Goal: Participate in discussion: Engage in conversation with other users on a specific topic

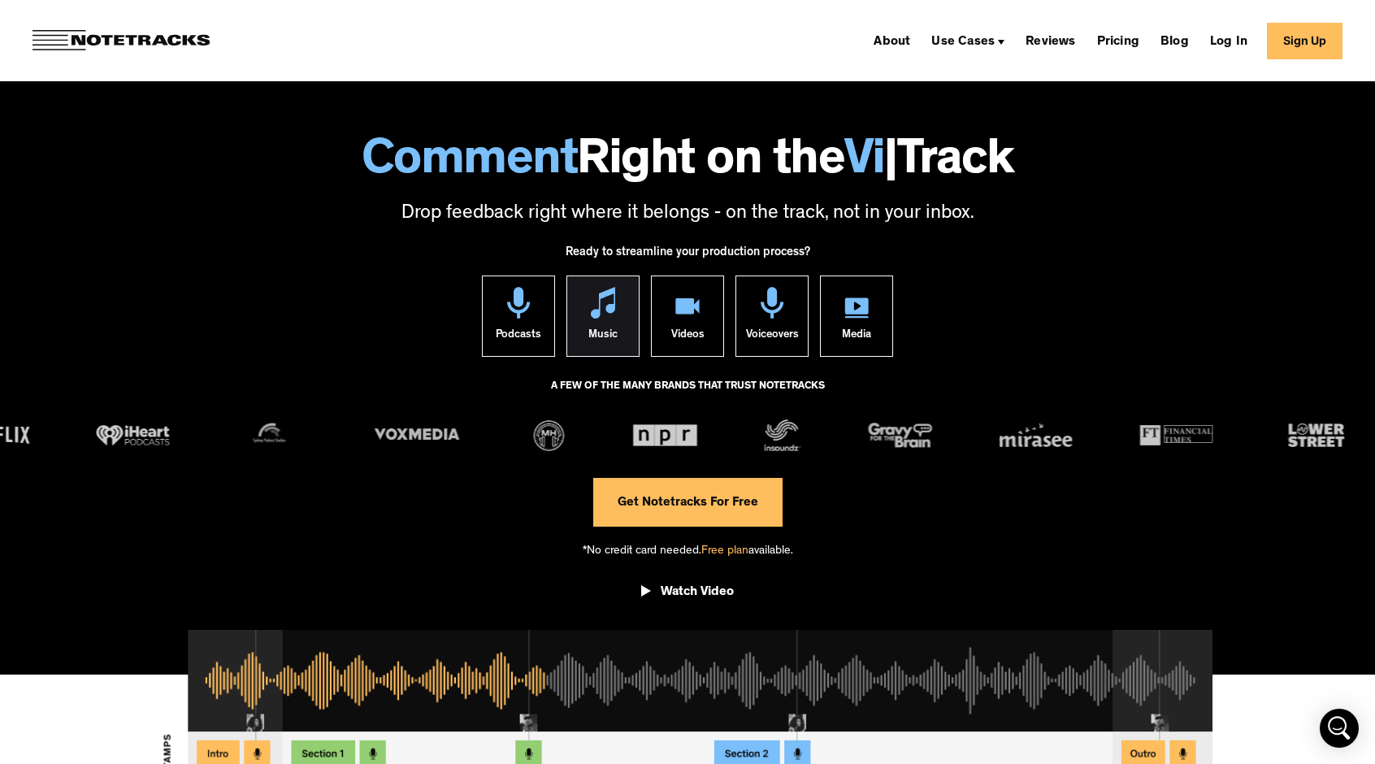
click at [595, 311] on img at bounding box center [603, 303] width 24 height 32
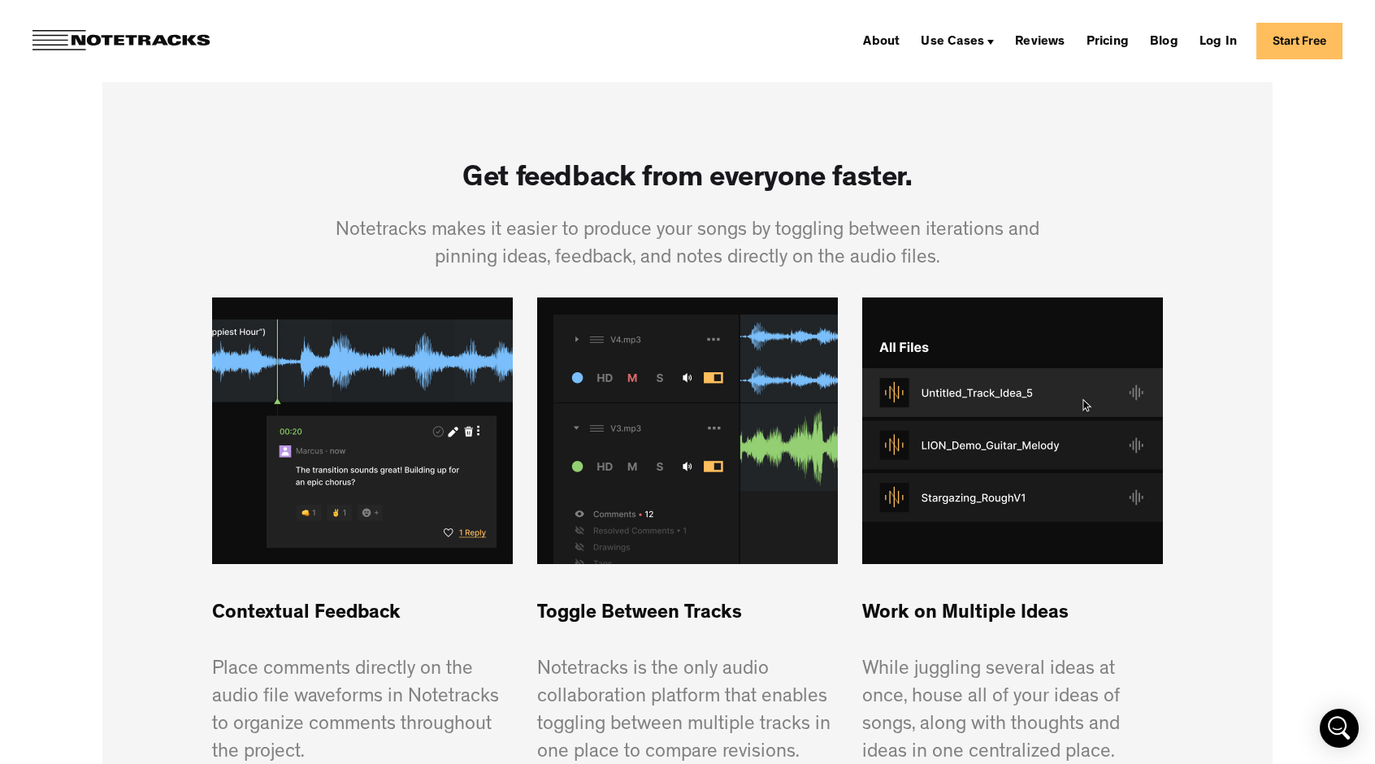
scroll to position [981, 0]
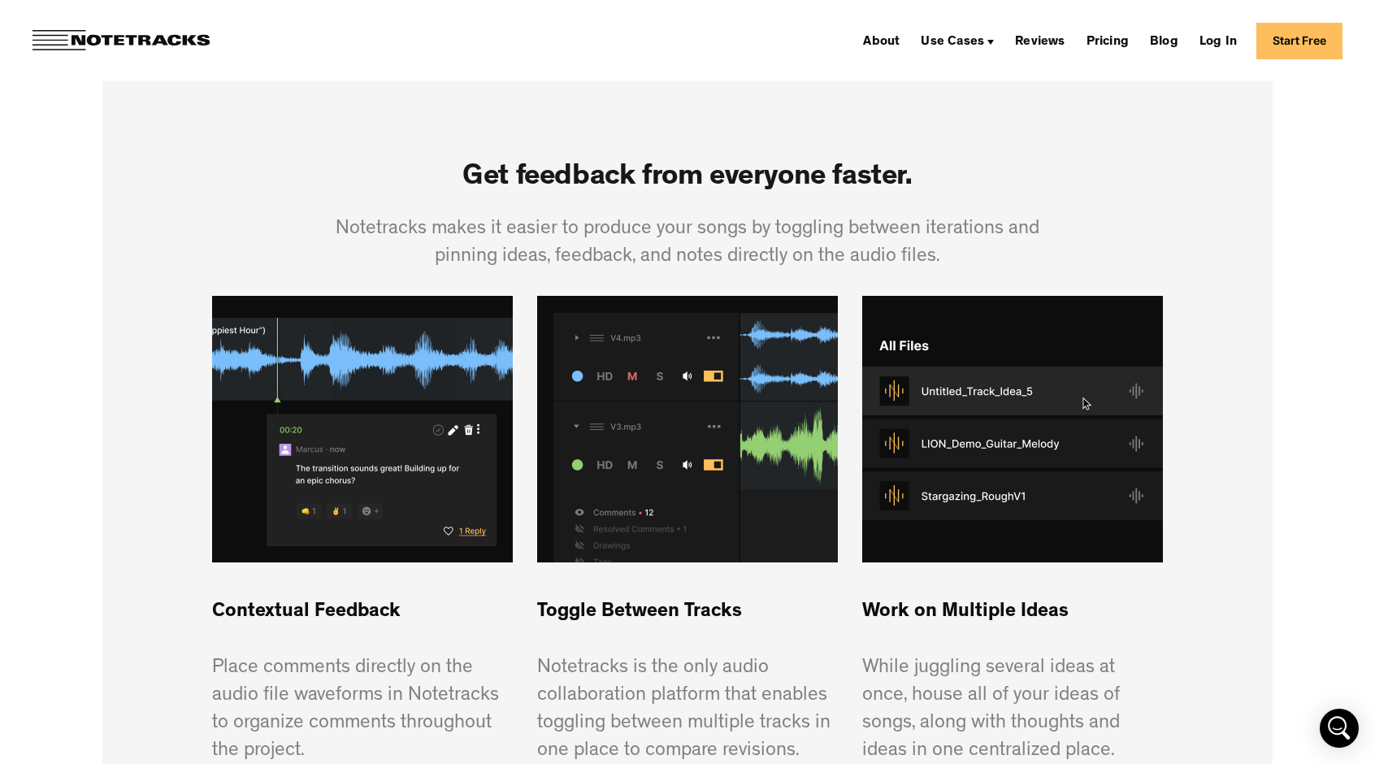
click at [652, 586] on div "Toggle Between Tracks ‍ Notetracks is the only audio collaboration platform tha…" at bounding box center [687, 530] width 301 height 469
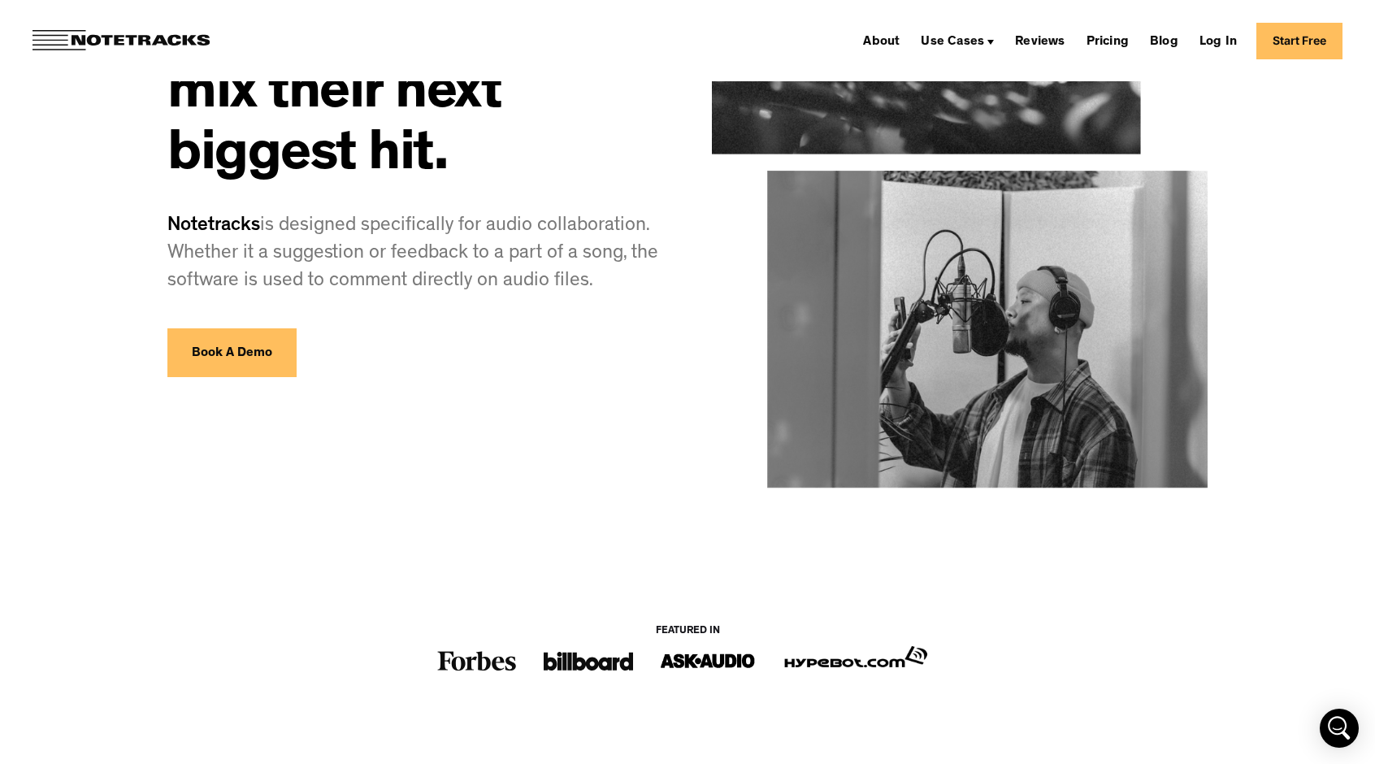
scroll to position [0, 0]
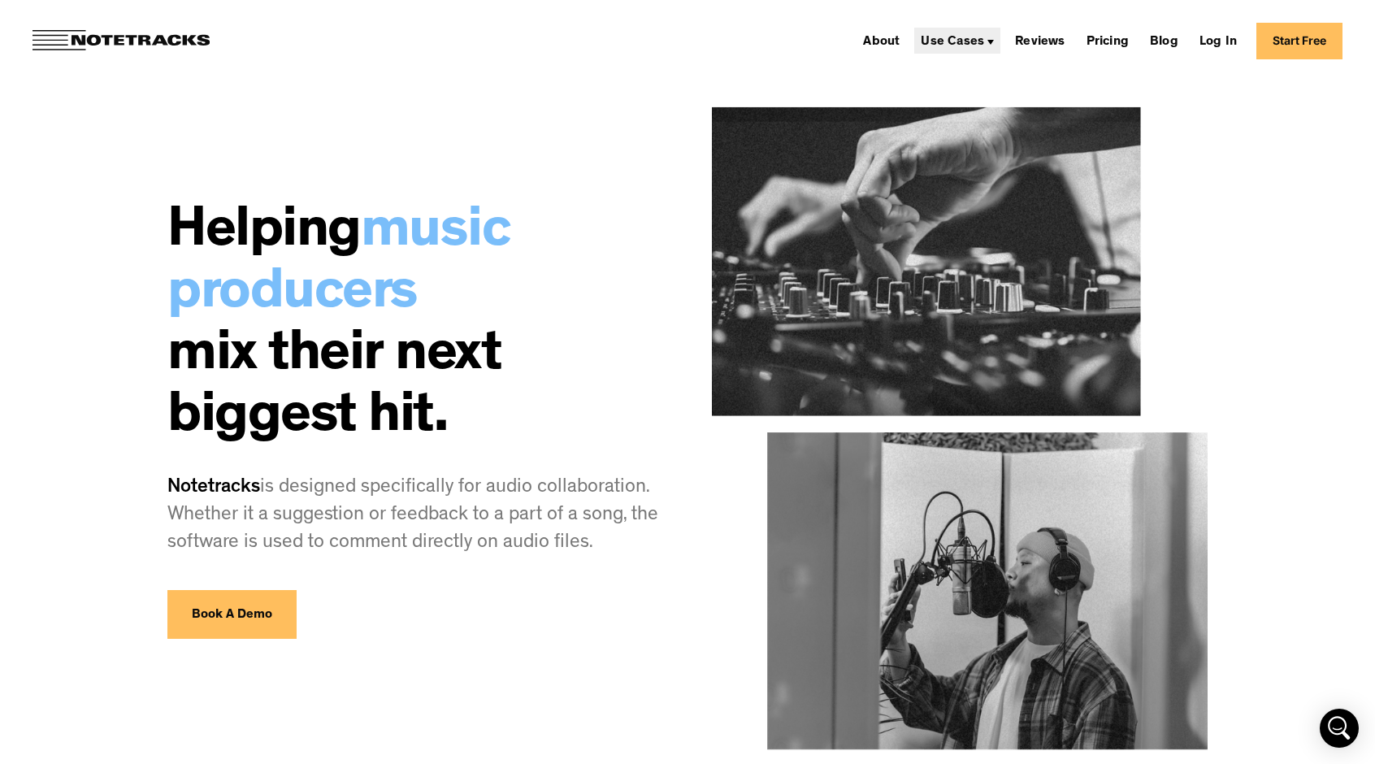
click at [972, 37] on div "Use Cases" at bounding box center [951, 42] width 63 height 13
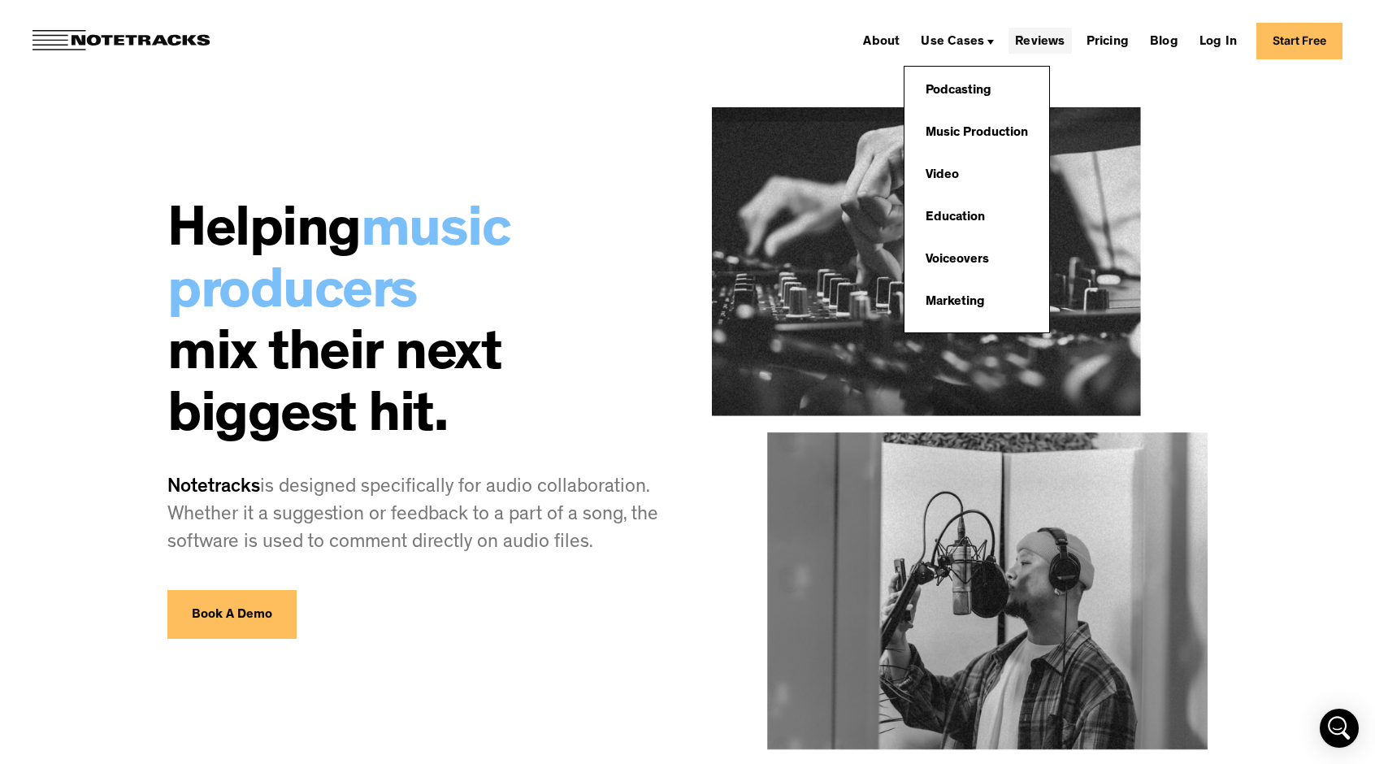
click at [1042, 39] on link "Reviews" at bounding box center [1039, 41] width 63 height 26
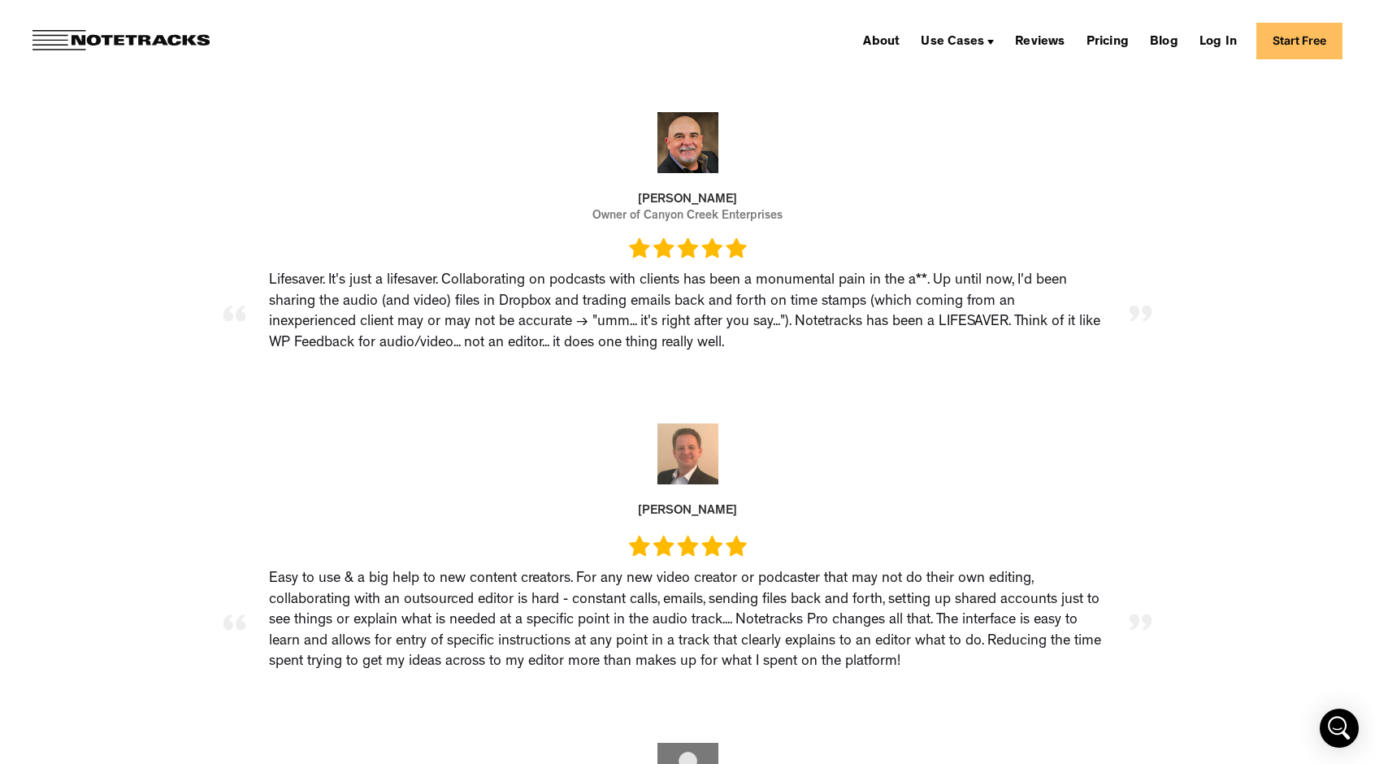
scroll to position [227, 0]
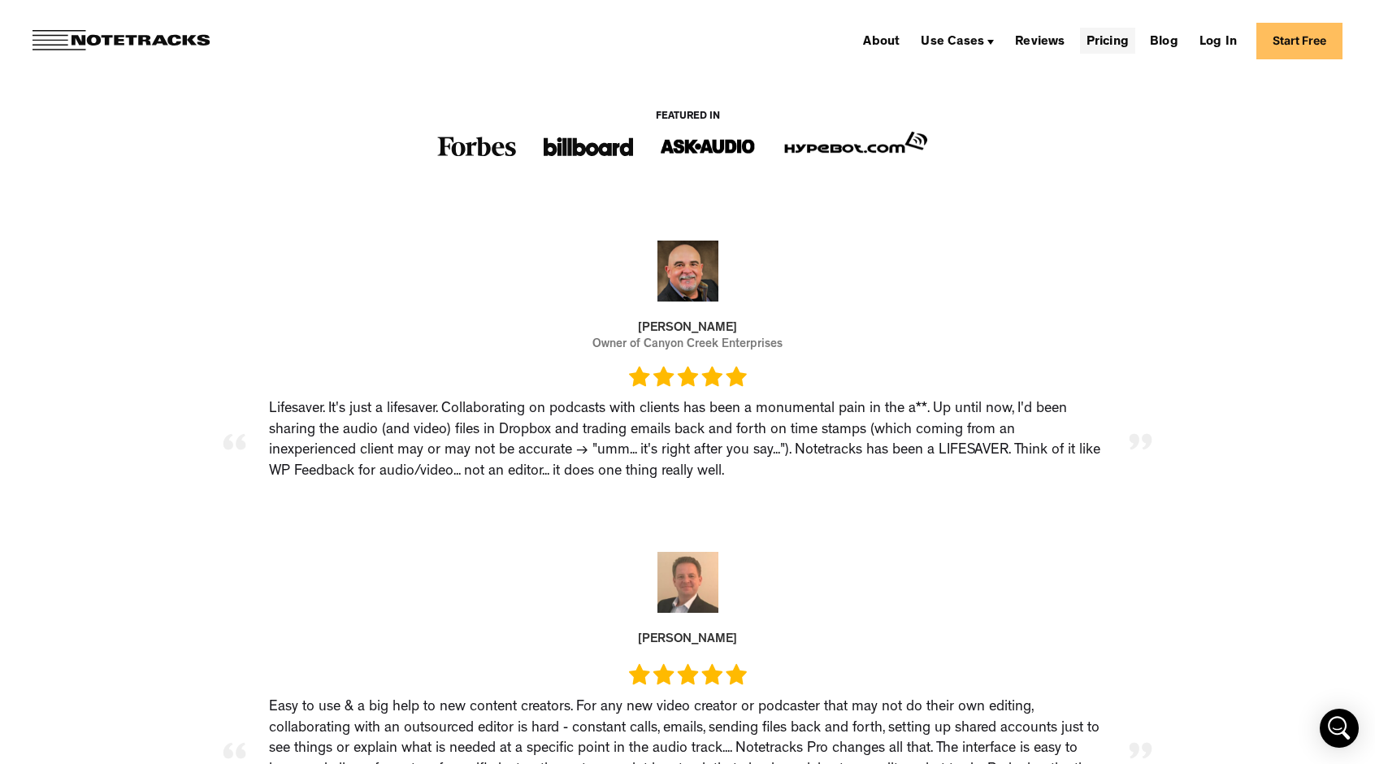
click at [1122, 44] on link "Pricing" at bounding box center [1107, 41] width 55 height 26
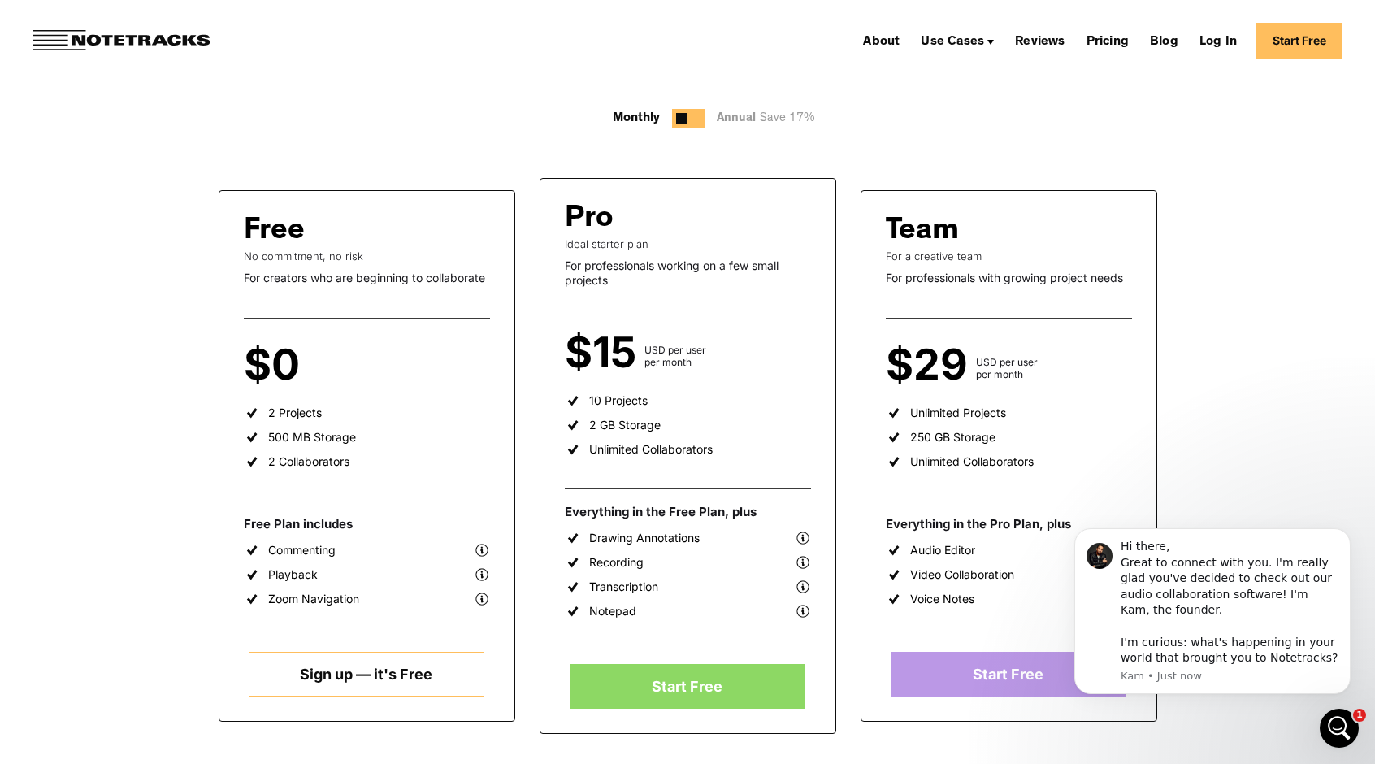
click at [1315, 37] on link "Start Free" at bounding box center [1299, 41] width 86 height 37
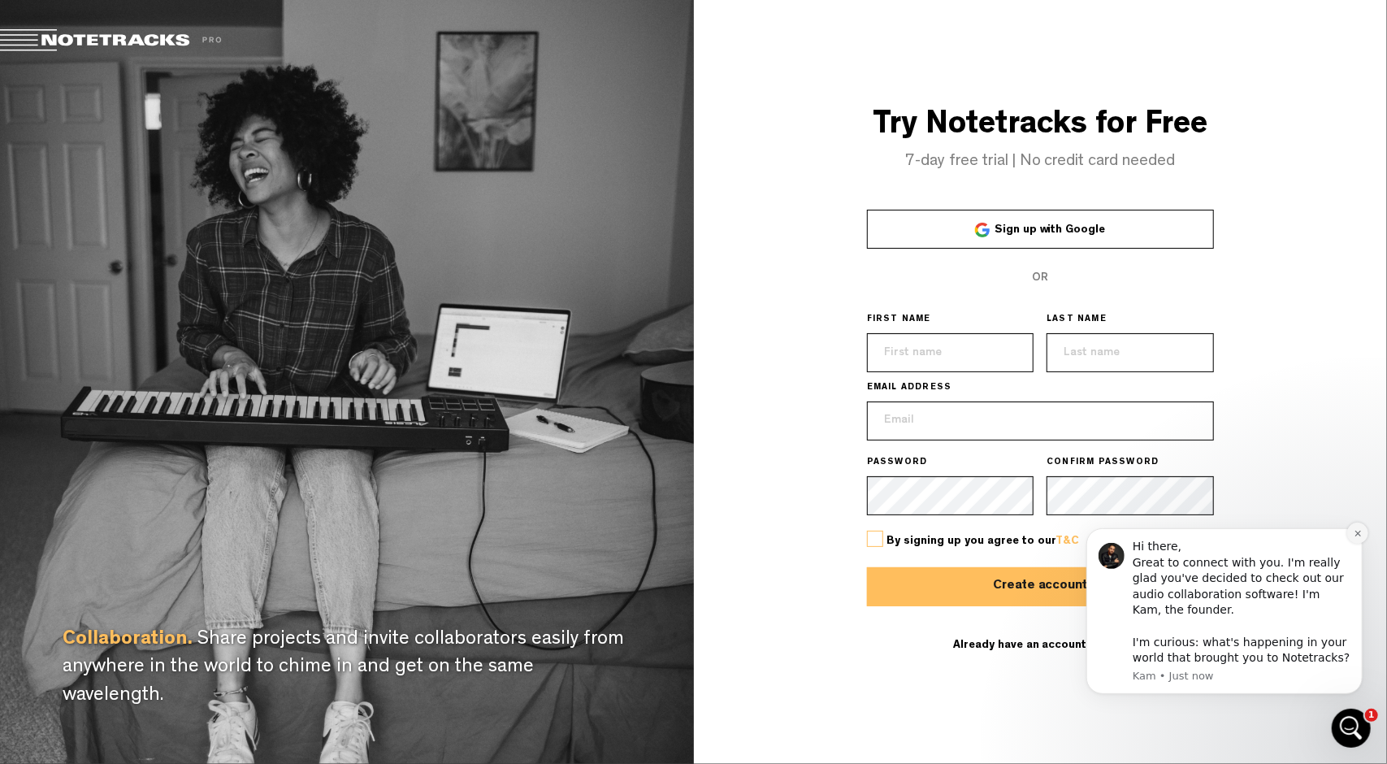
click at [1357, 530] on icon "Dismiss notification" at bounding box center [1357, 532] width 9 height 9
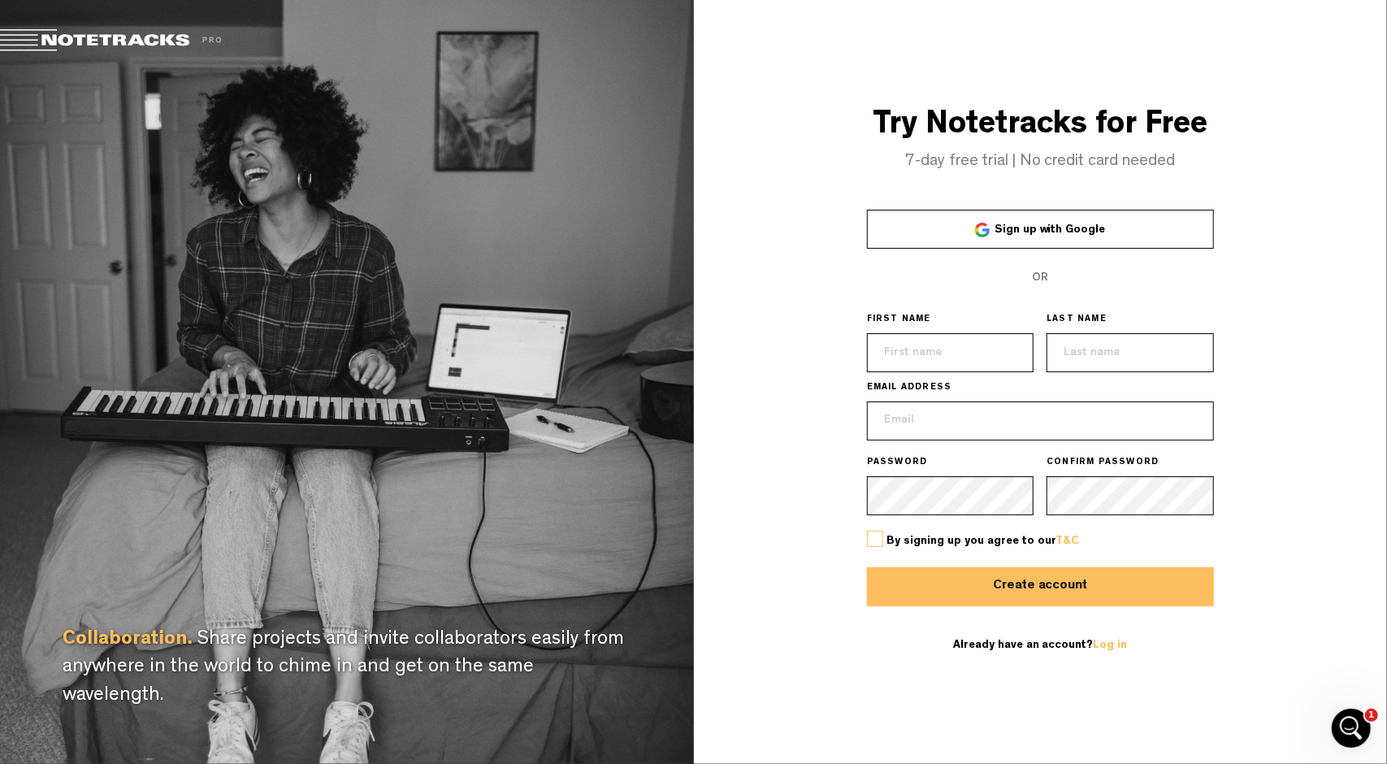
click at [1077, 234] on span "Sign up with Google" at bounding box center [1049, 229] width 111 height 11
click at [755, 225] on div "Try Notetracks for Free 7-day free trial | No credit card needed Sign up with G…" at bounding box center [1041, 382] width 694 height 764
click at [1046, 231] on span "Sign up with Google" at bounding box center [1049, 229] width 111 height 11
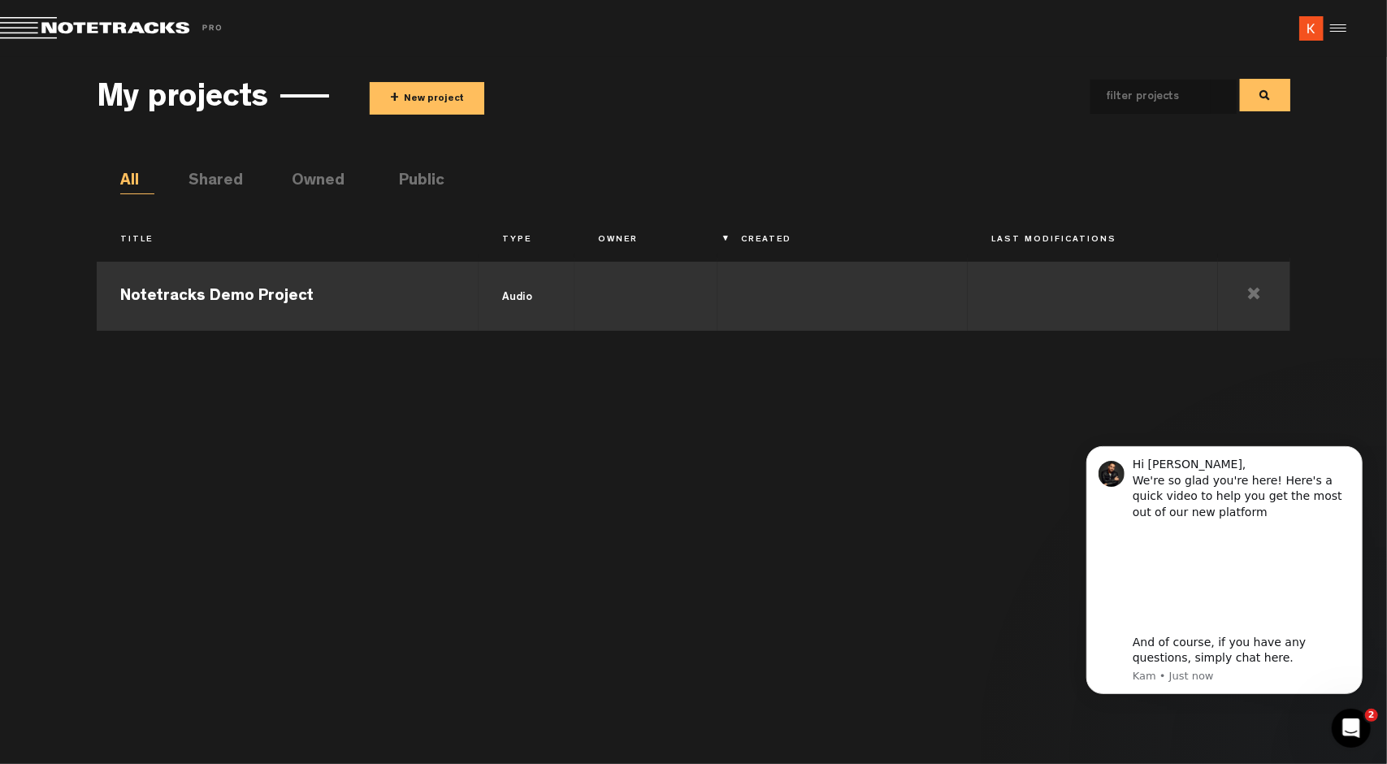
click at [264, 296] on td "Notetracks Demo Project" at bounding box center [288, 294] width 382 height 73
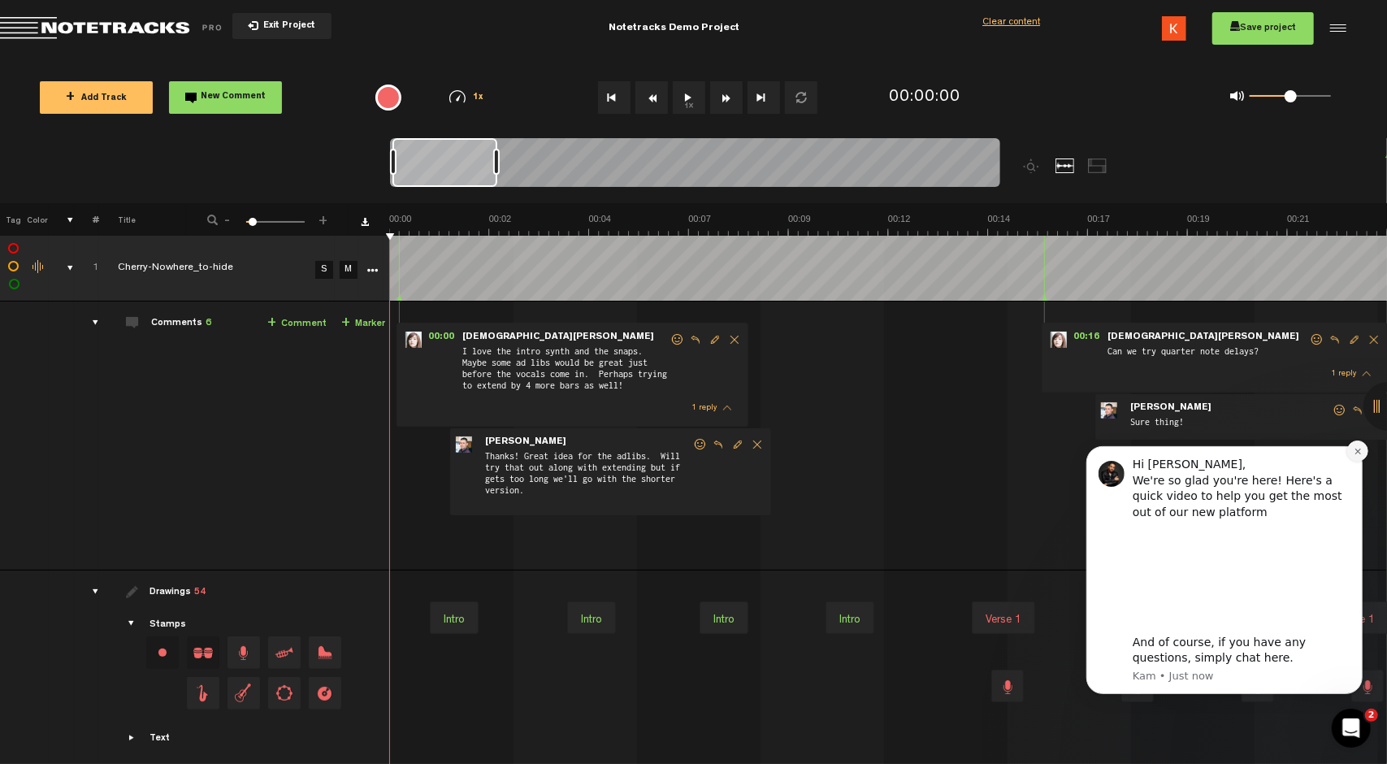
click at [1358, 450] on icon "Dismiss notification" at bounding box center [1357, 450] width 9 height 9
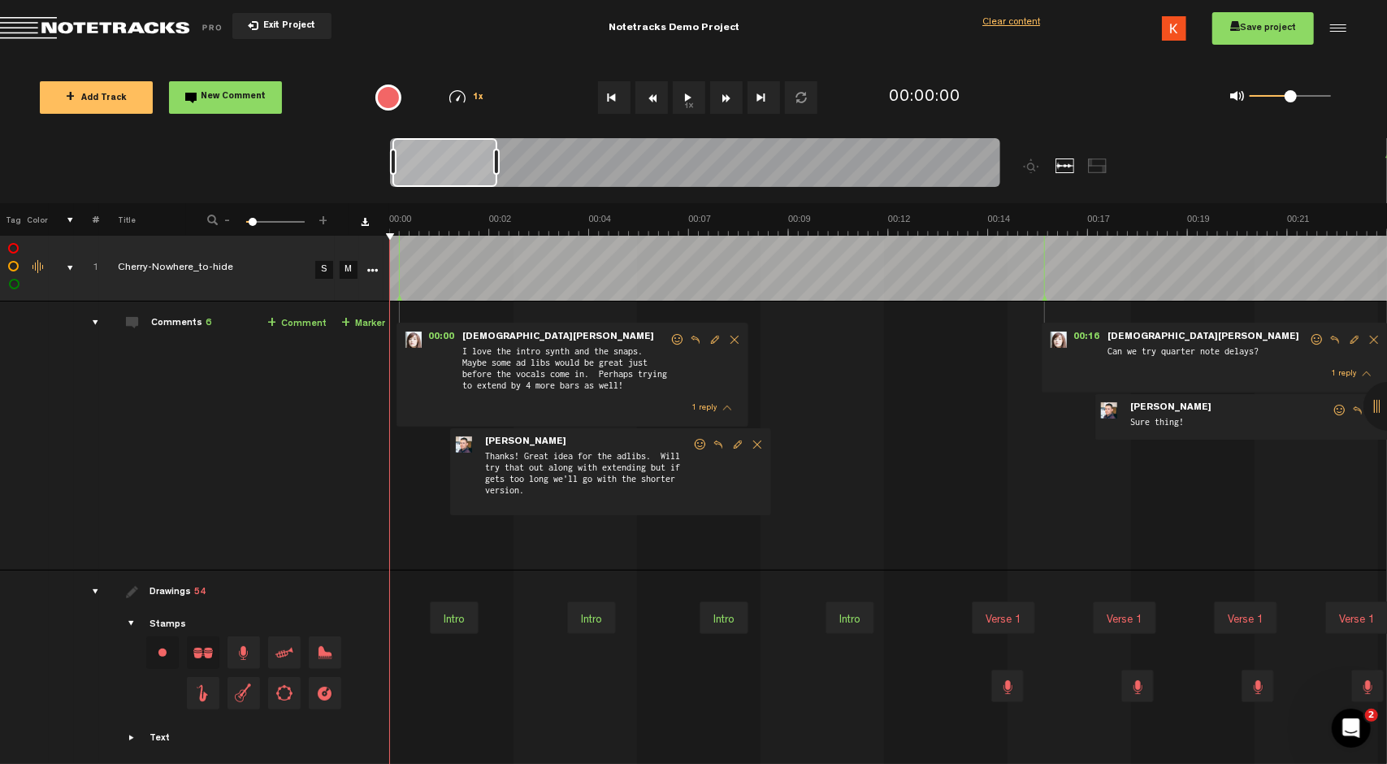
click at [690, 103] on button "1x" at bounding box center [689, 97] width 32 height 32
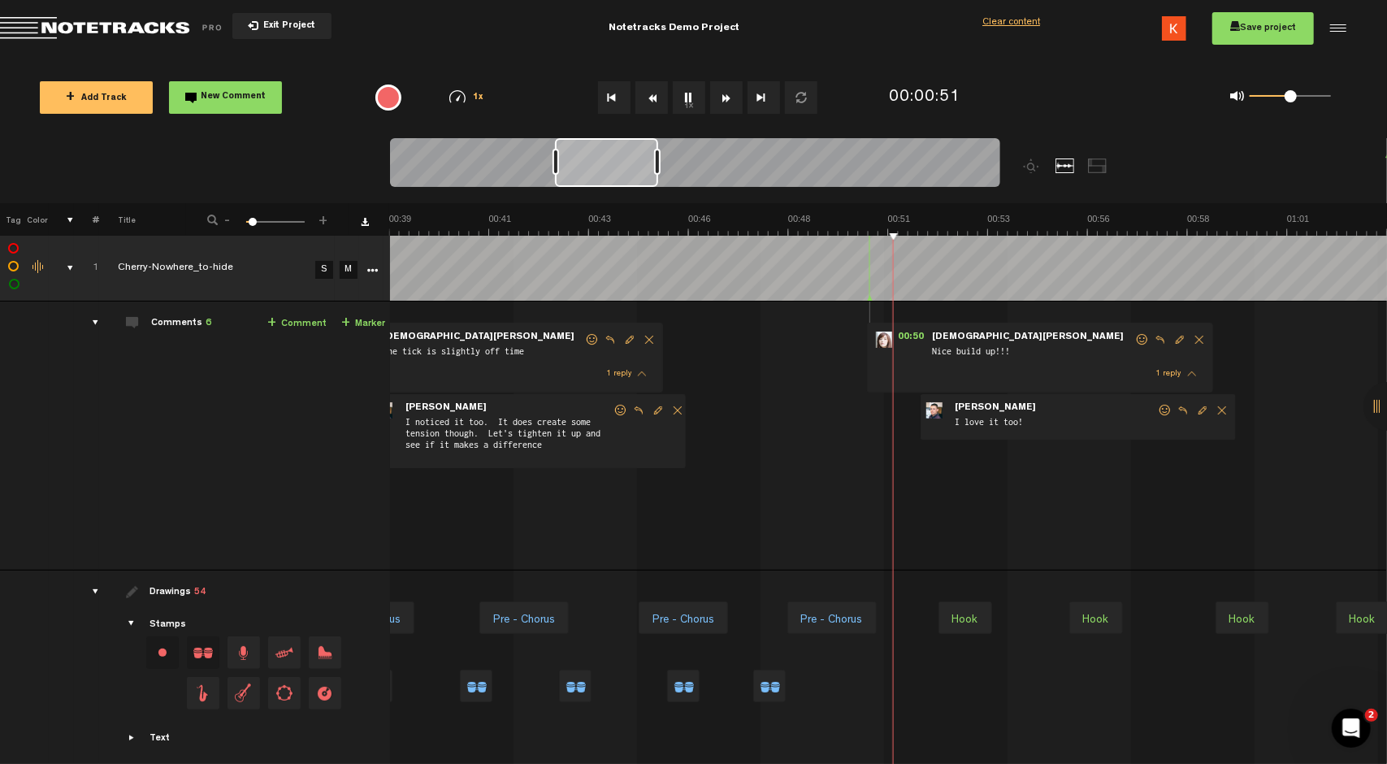
scroll to position [0, 1596]
click at [1104, 160] on div at bounding box center [1097, 165] width 19 height 15
click at [1063, 162] on div at bounding box center [1064, 165] width 19 height 15
click at [1093, 167] on div at bounding box center [1097, 165] width 19 height 15
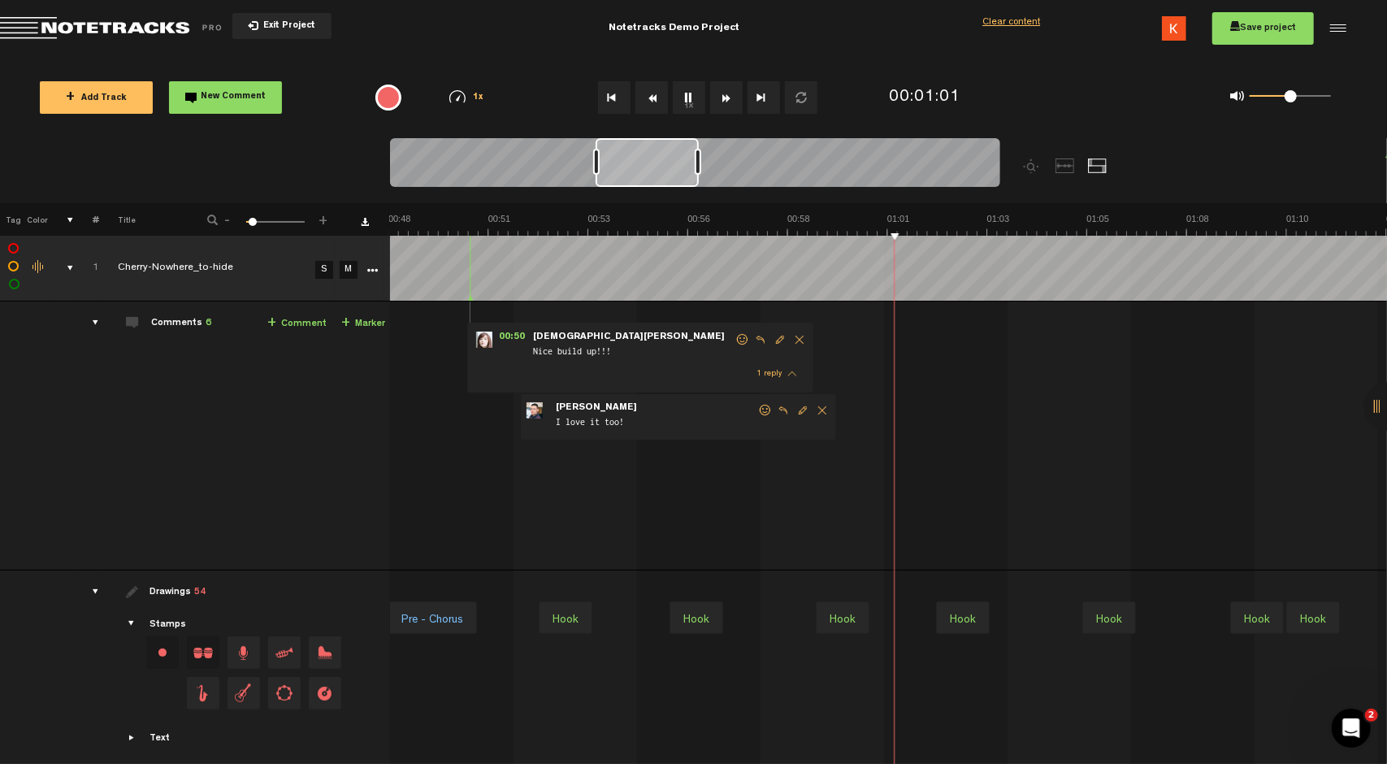
scroll to position [0, 1995]
click at [1063, 167] on div at bounding box center [1064, 165] width 19 height 15
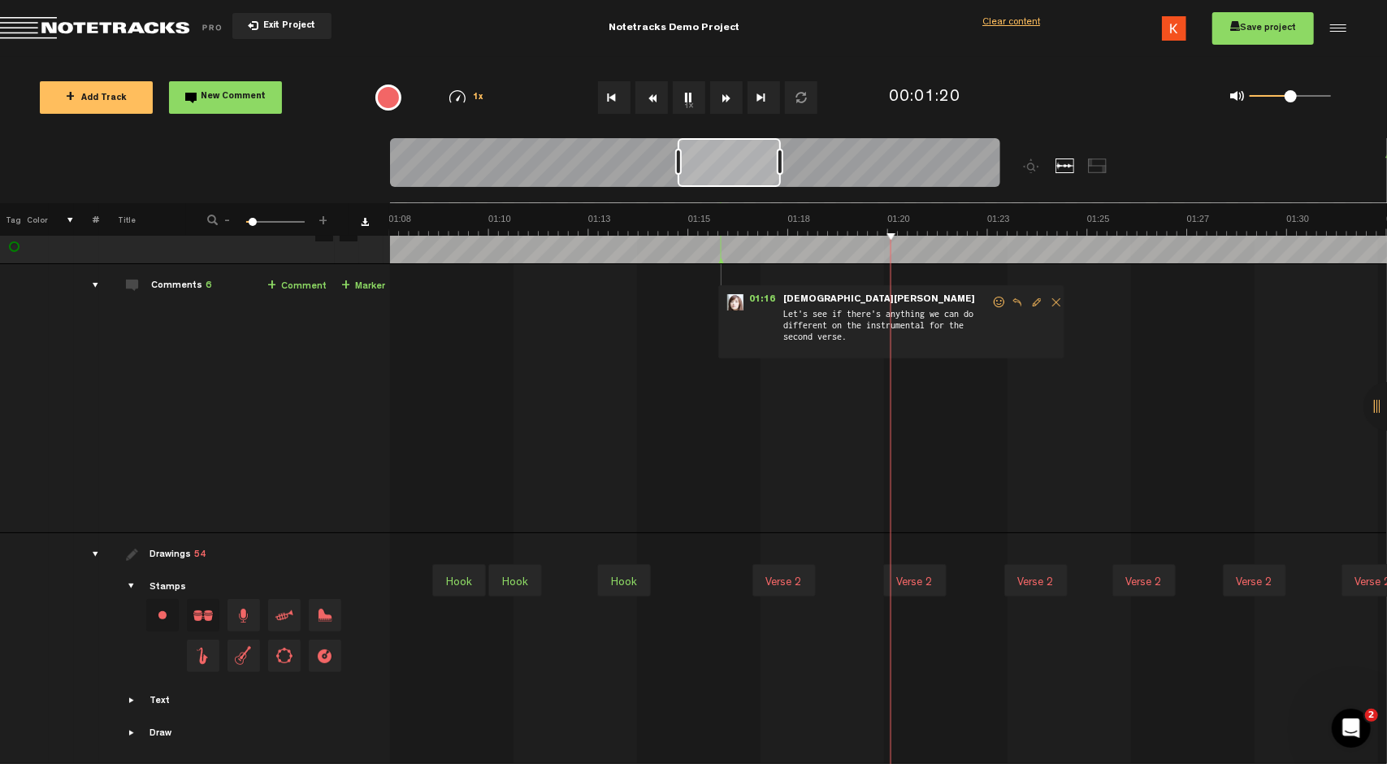
scroll to position [0, 2794]
click at [699, 572] on div "Intro Intro Intro Intro Verse 1 Verse 1 Verse 1 Verse 1 Verse 1 Verse 1 Verse 1…" at bounding box center [592, 580] width 5986 height 68
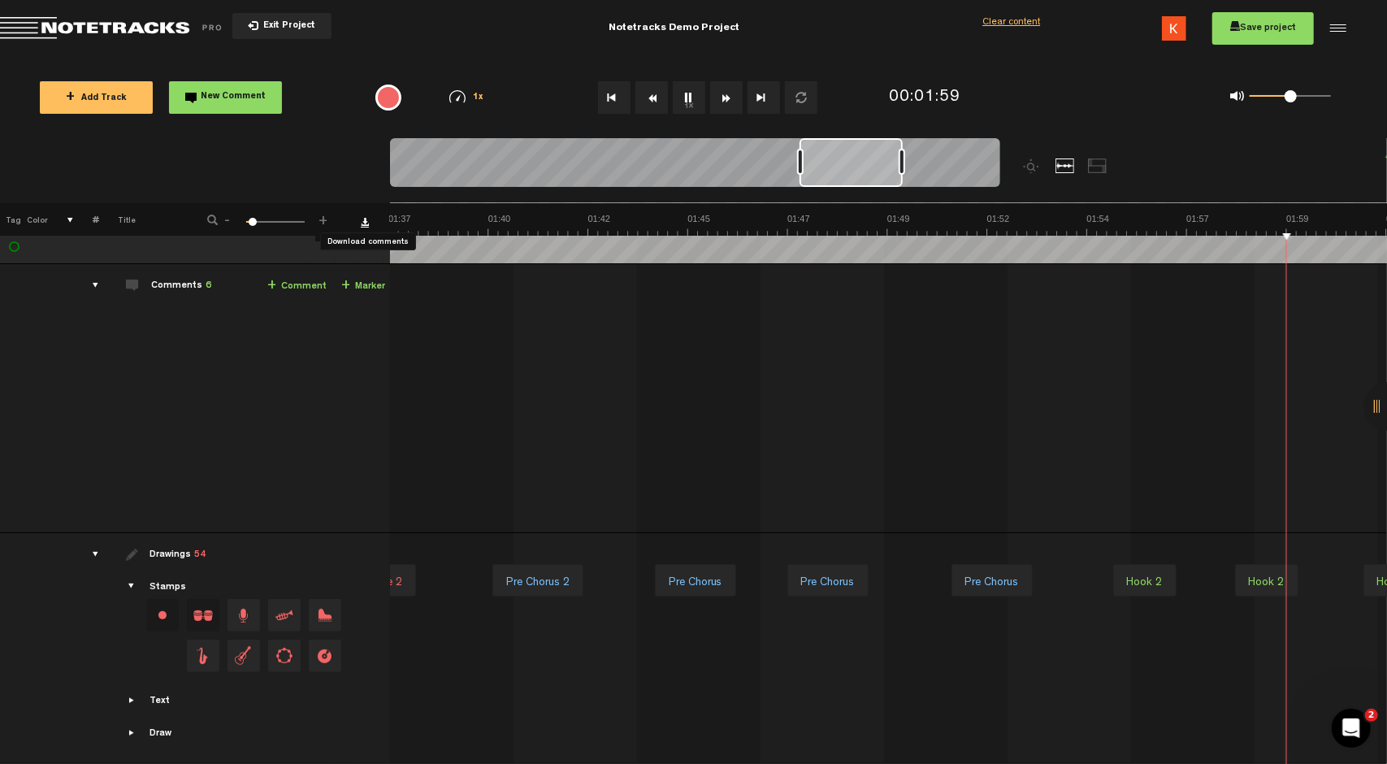
scroll to position [0, 4390]
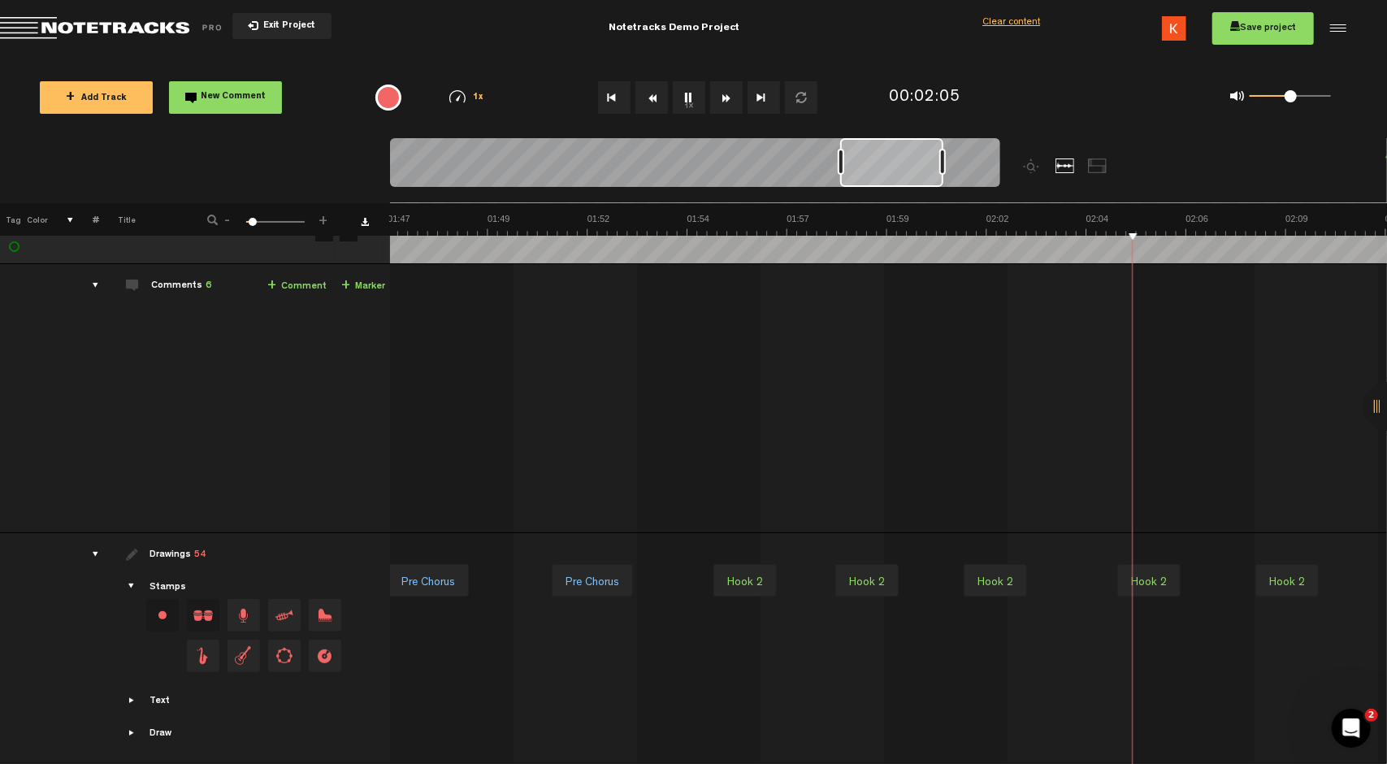
click at [248, 604] on span "Drag and drop a stamp" at bounding box center [243, 615] width 32 height 32
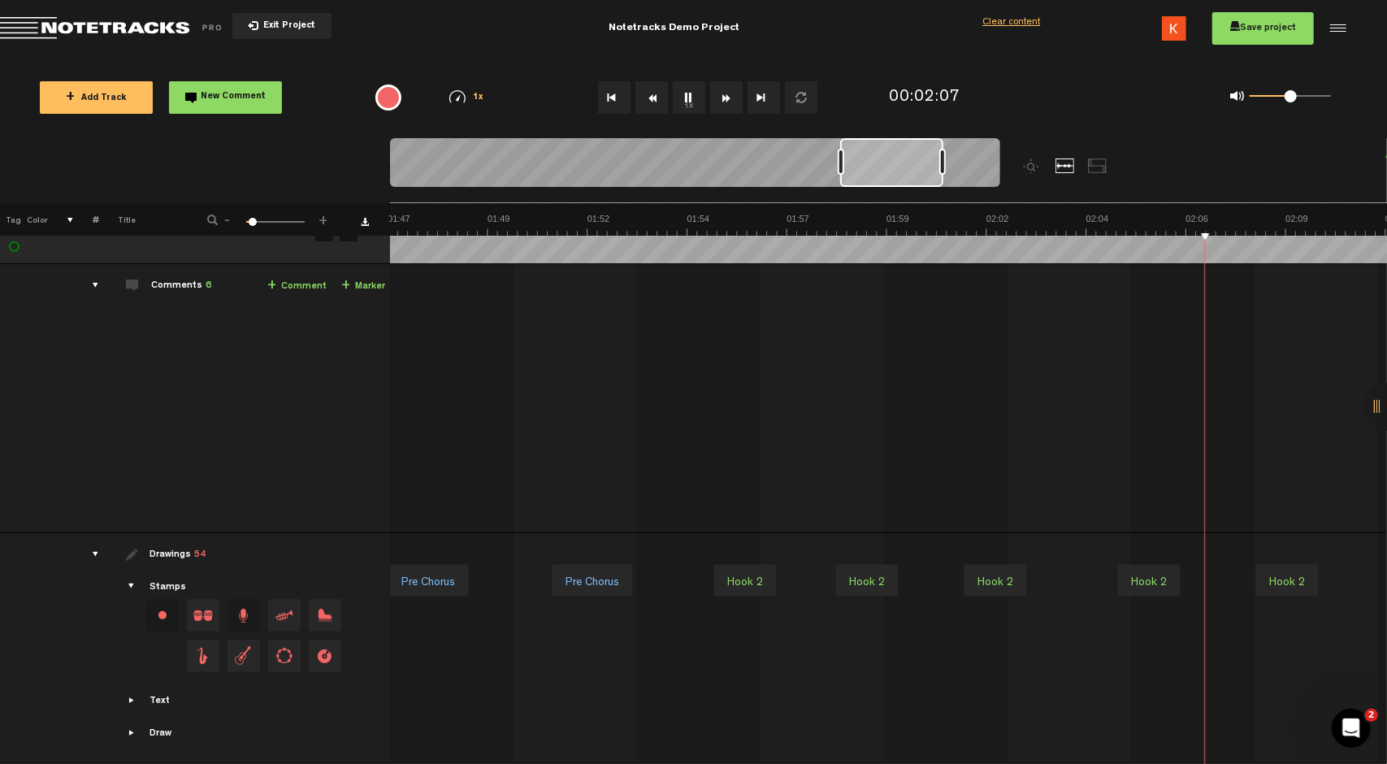
click at [280, 608] on span "Drag and drop a stamp" at bounding box center [284, 615] width 32 height 32
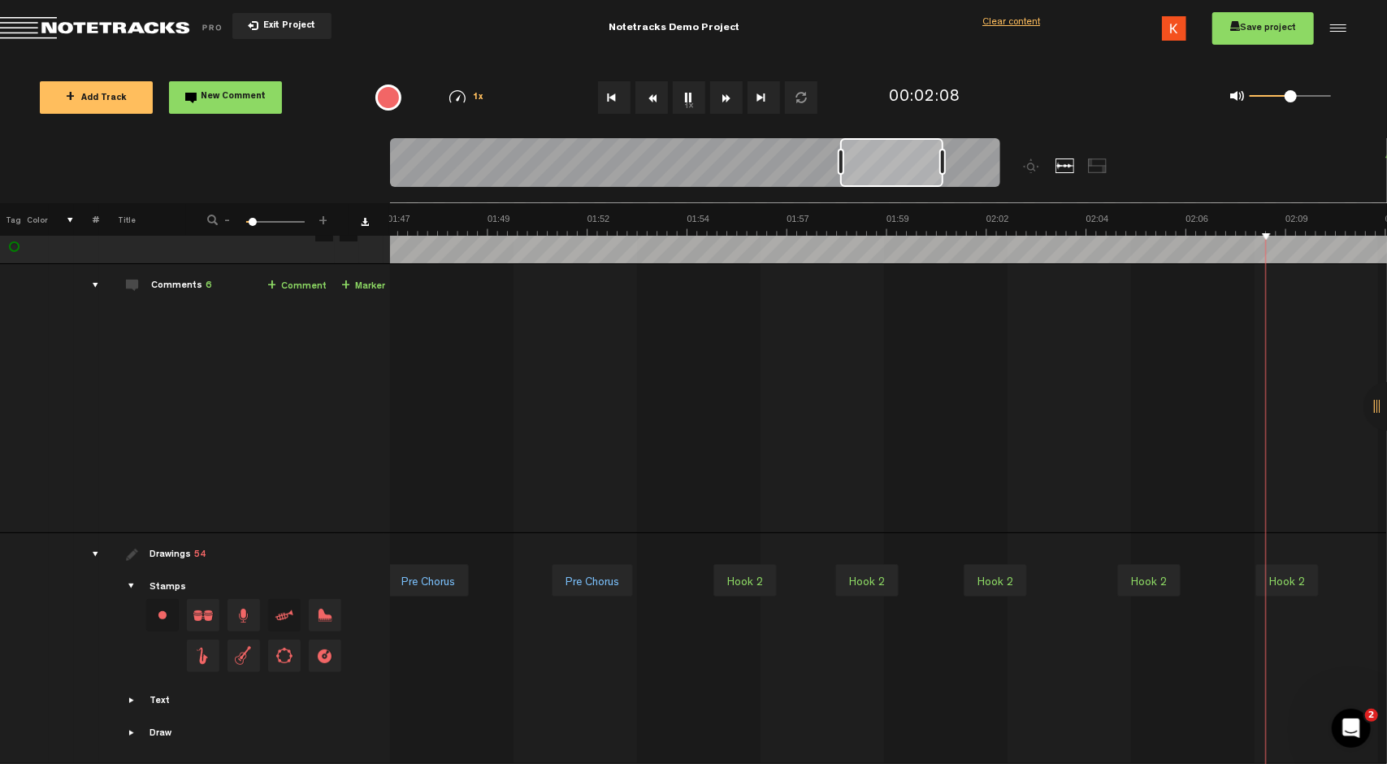
click at [195, 608] on span "Drag and drop a stamp" at bounding box center [203, 615] width 32 height 32
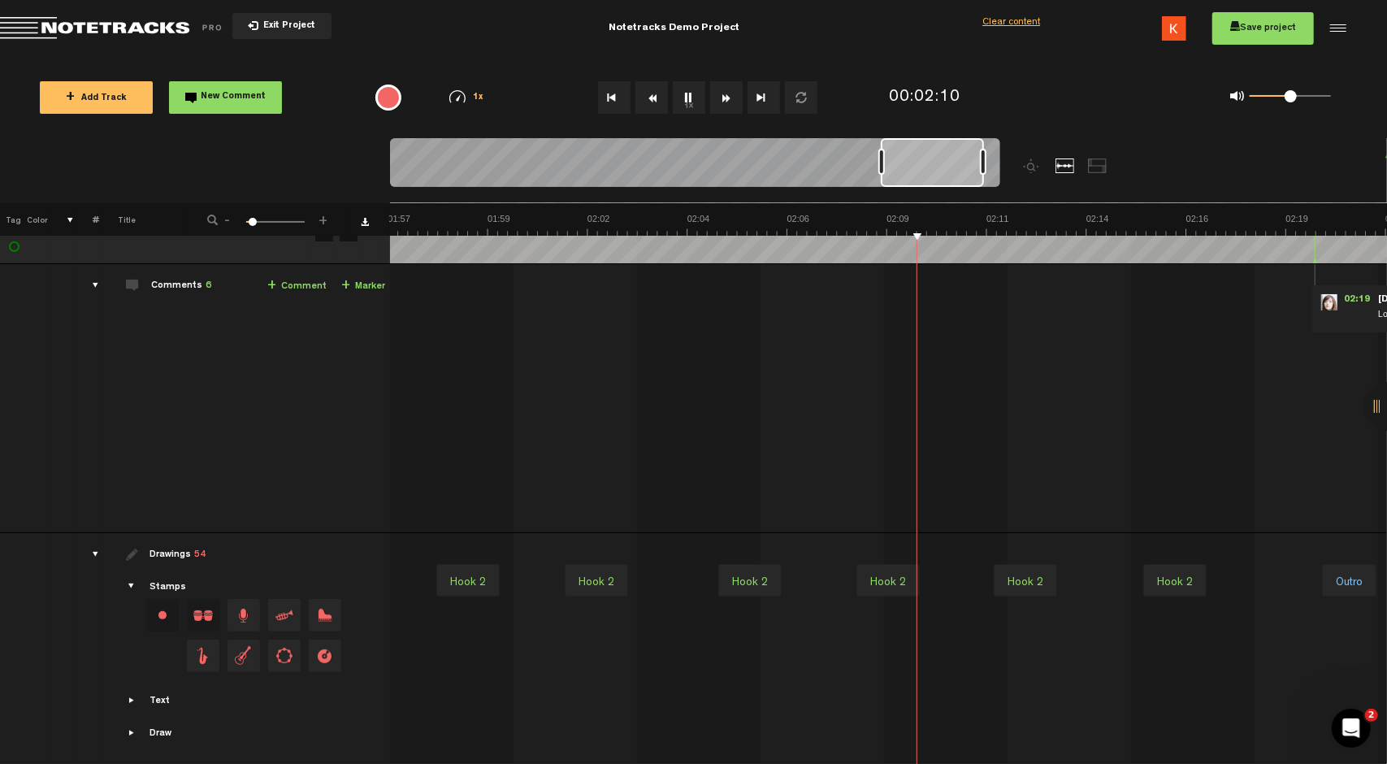
click at [131, 694] on span "Showcase text" at bounding box center [132, 700] width 13 height 13
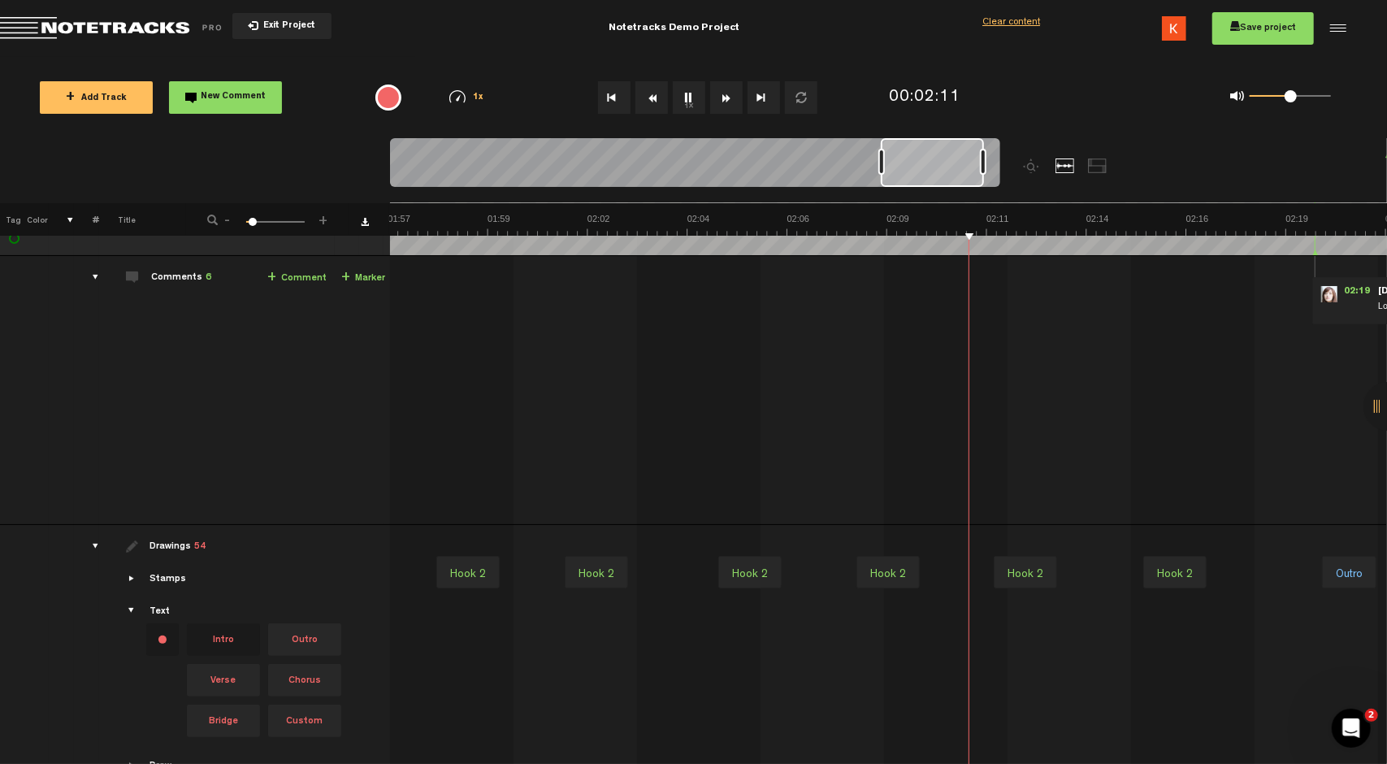
scroll to position [86, 0]
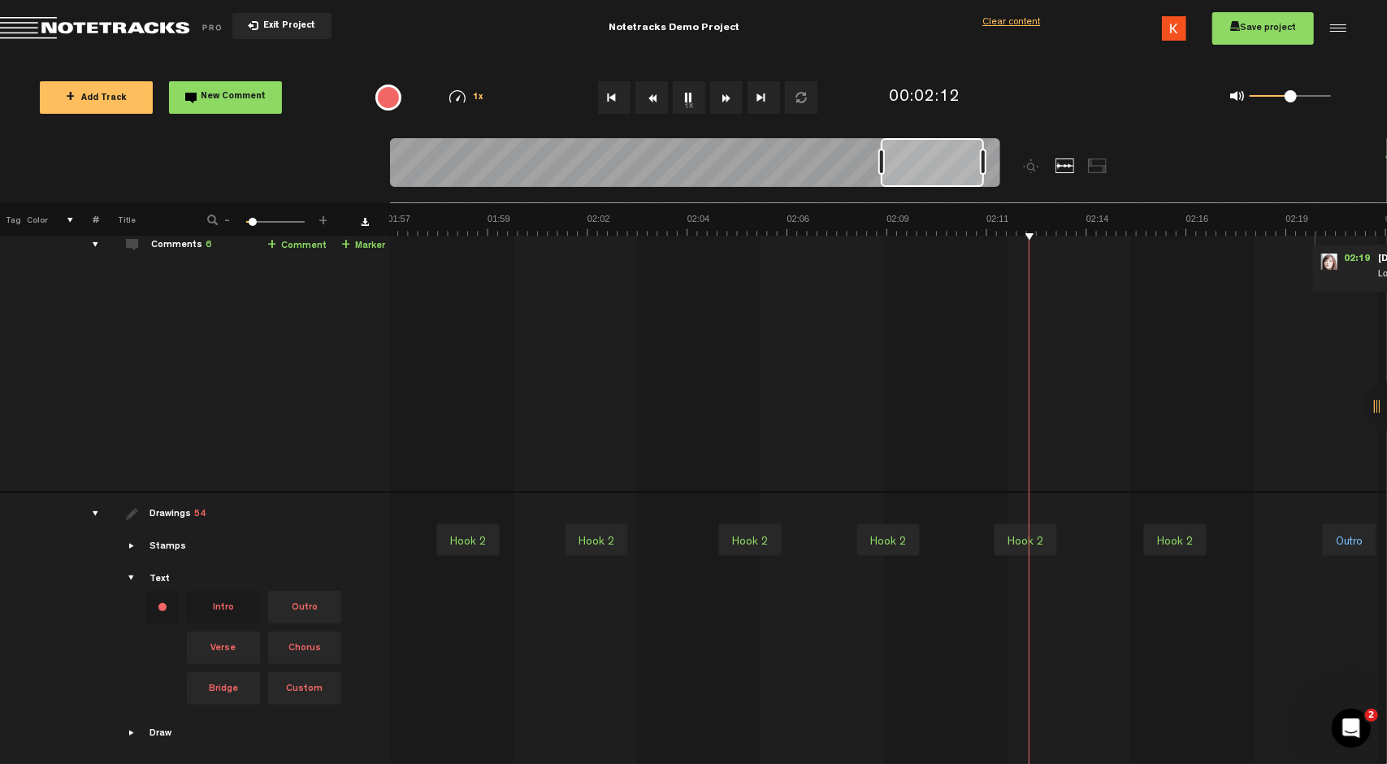
click at [304, 643] on span "Chorus" at bounding box center [304, 647] width 73 height 32
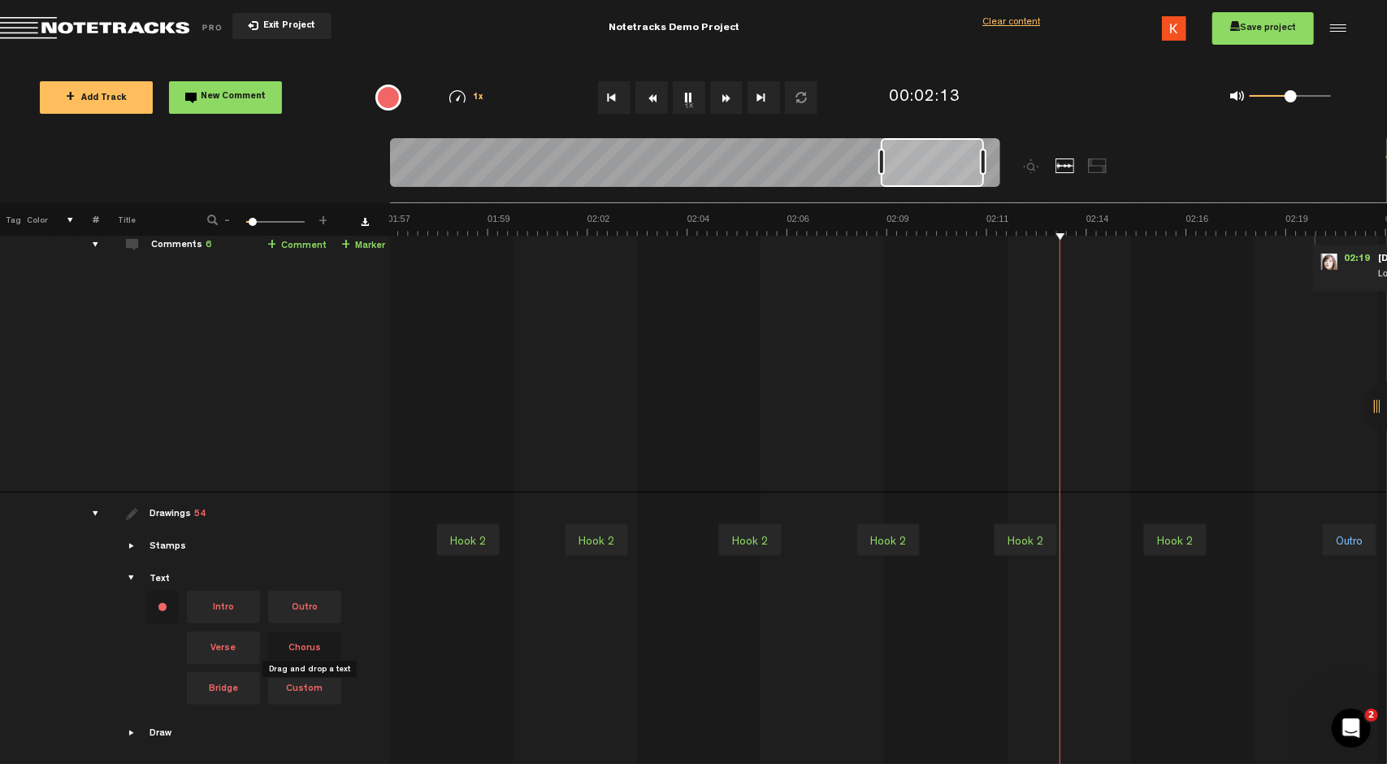
click at [304, 643] on span "Chorus" at bounding box center [304, 647] width 73 height 32
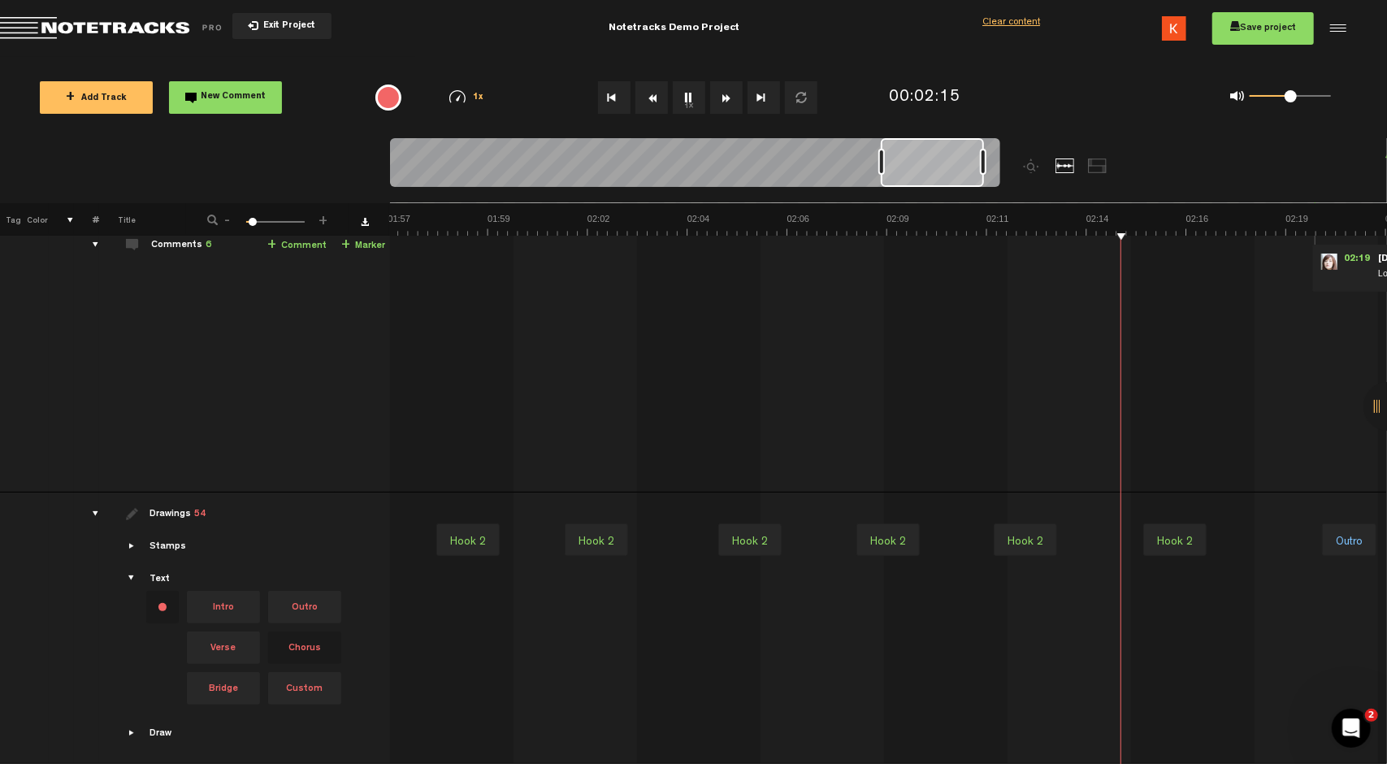
click at [128, 726] on span "Showcase draw menu" at bounding box center [132, 732] width 13 height 13
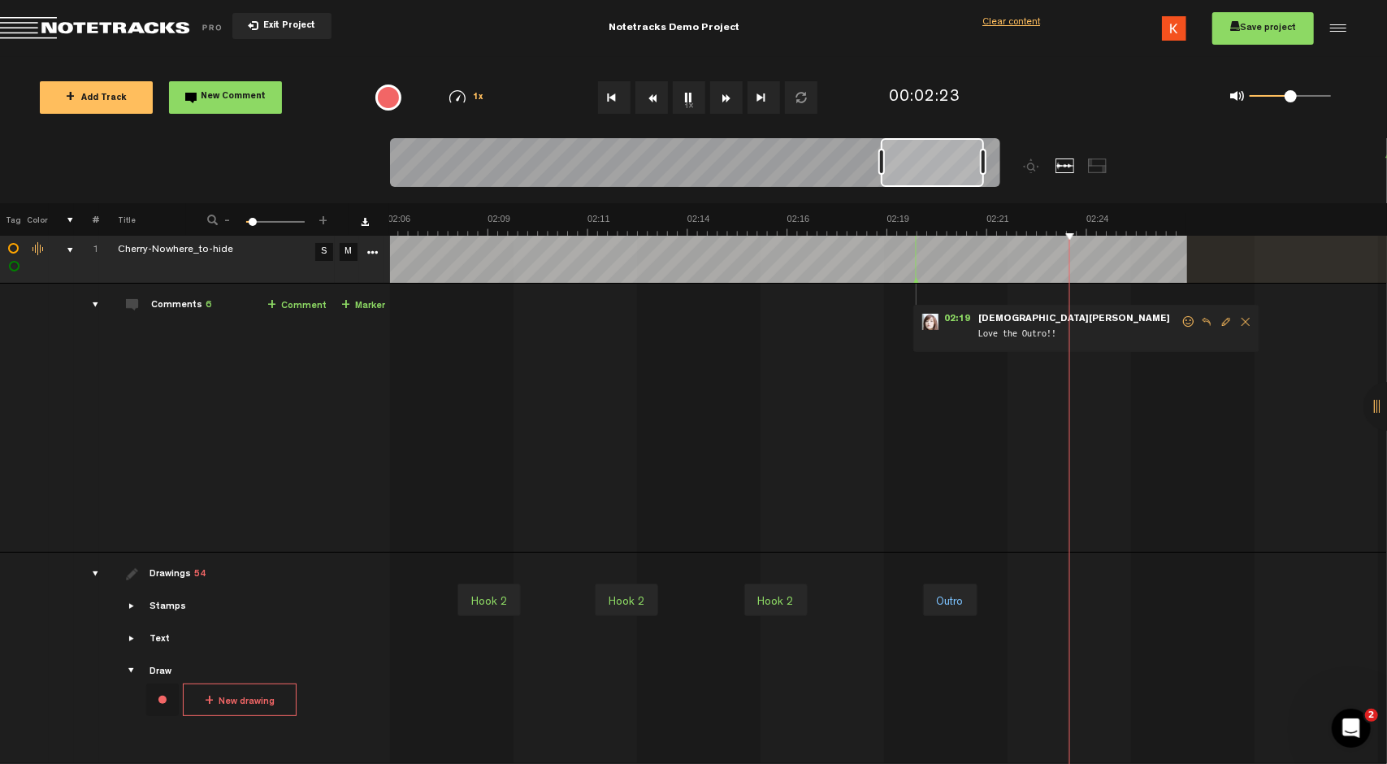
scroll to position [0, 0]
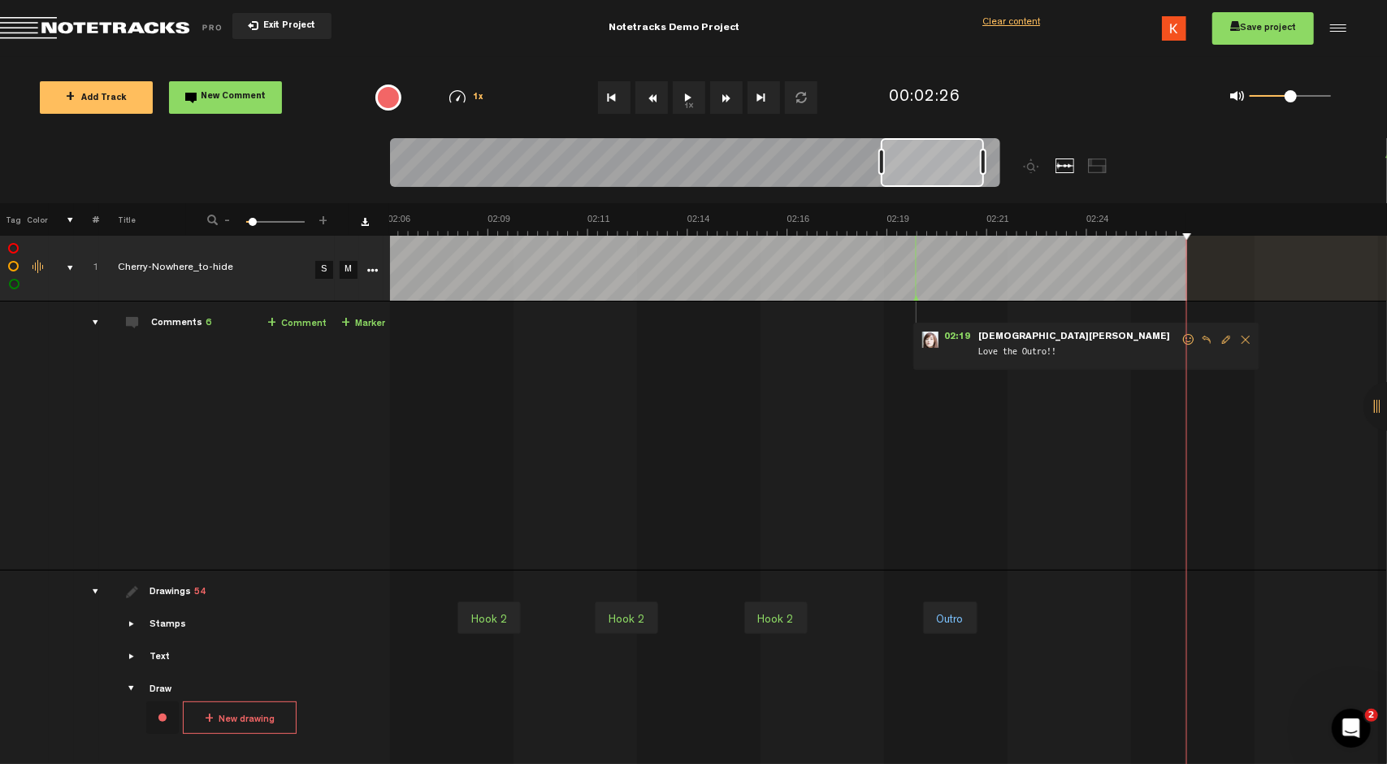
click at [619, 102] on button "Go to beginning" at bounding box center [614, 97] width 32 height 32
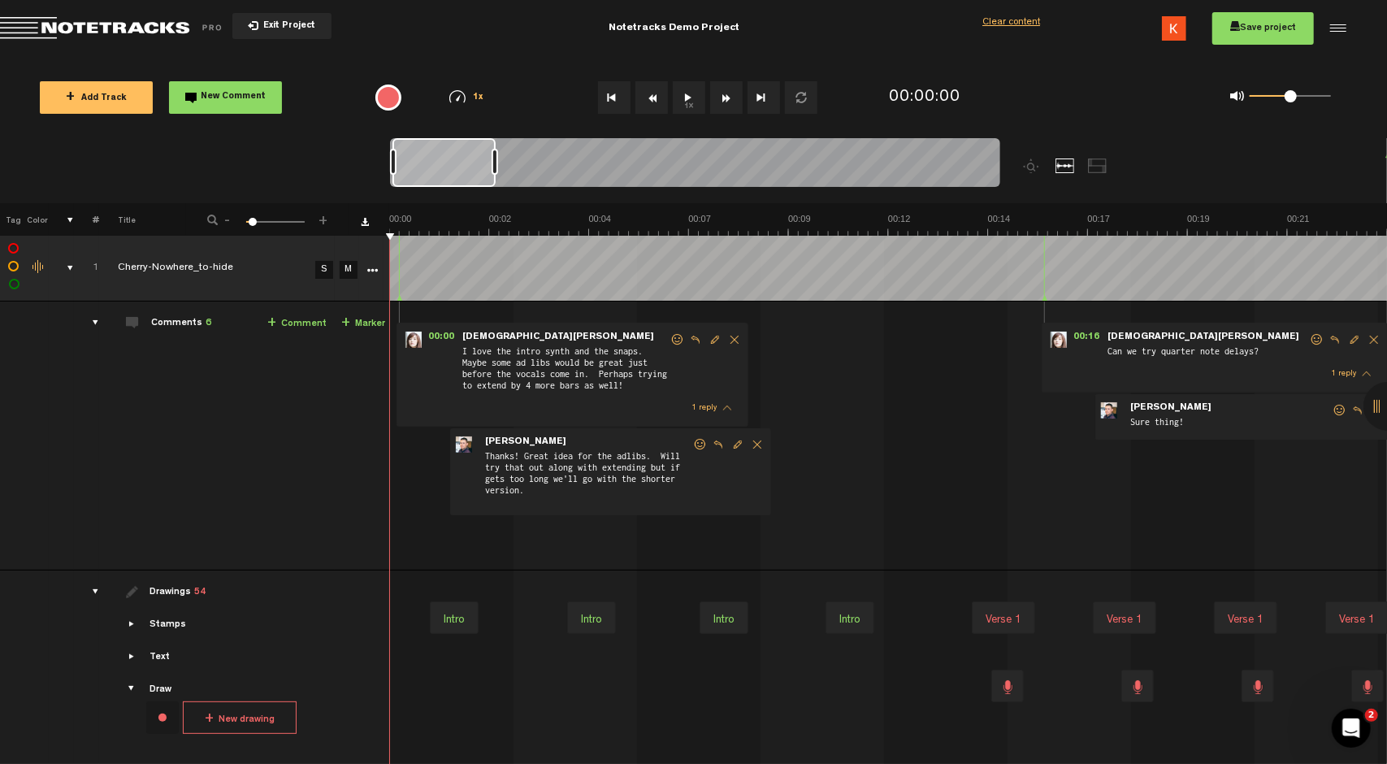
drag, startPoint x: 409, startPoint y: 465, endPoint x: 627, endPoint y: 502, distance: 220.8
click at [627, 502] on div "00:00 - • [PERSON_NAME]: "I love the intro synth and the snaps. Maybe some ad l…" at bounding box center [889, 441] width 995 height 255
click at [697, 511] on div "- • [PERSON_NAME]: "Thanks! Great idea for the adlibs. Will try that out along …" at bounding box center [610, 471] width 321 height 87
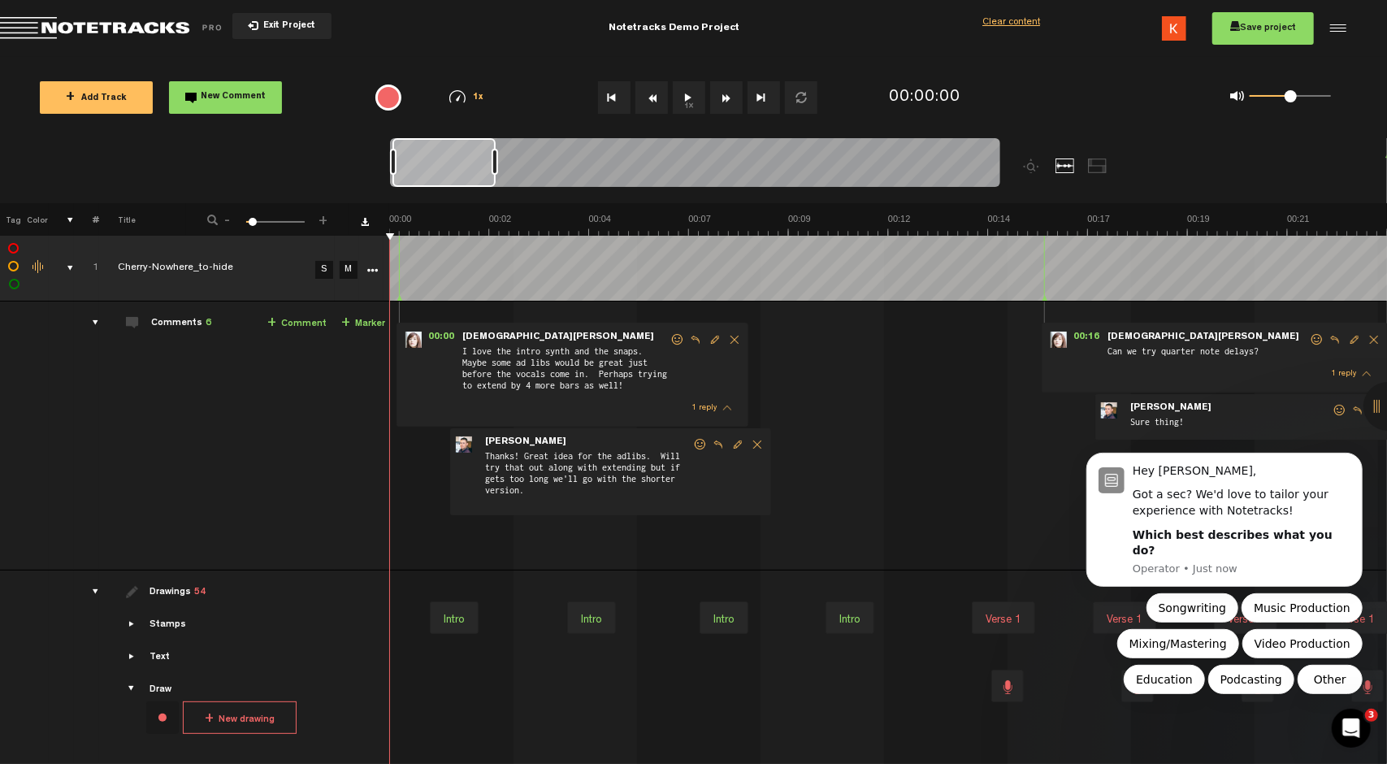
drag, startPoint x: 537, startPoint y: 333, endPoint x: 536, endPoint y: 369, distance: 35.8
click at [536, 369] on form "I love the intro synth and the snaps. Maybe some ad libs would be great just be…" at bounding box center [565, 363] width 209 height 65
drag, startPoint x: 492, startPoint y: 334, endPoint x: 632, endPoint y: 398, distance: 153.8
click at [632, 398] on div "00:00 - • [PERSON_NAME]: "I love the intro synth and the snaps. Maybe some ad l…" at bounding box center [572, 375] width 352 height 104
drag, startPoint x: 743, startPoint y: 370, endPoint x: 769, endPoint y: 378, distance: 27.8
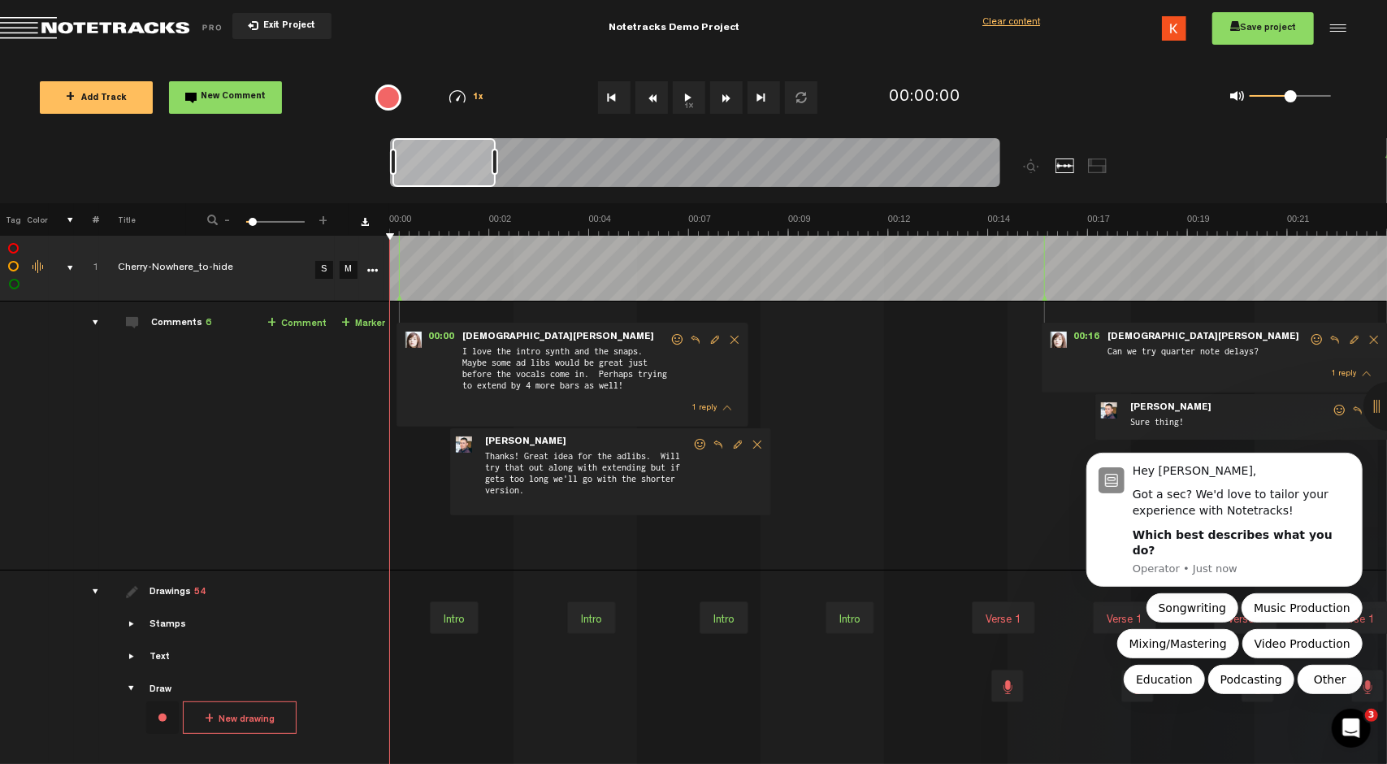
click at [769, 378] on div "00:00 - • [PERSON_NAME]: "I love the intro synth and the snaps. Maybe some ad l…" at bounding box center [889, 441] width 995 height 255
drag, startPoint x: 652, startPoint y: 301, endPoint x: 311, endPoint y: 327, distance: 342.1
click at [311, 327] on link "+ Comment" at bounding box center [296, 323] width 59 height 19
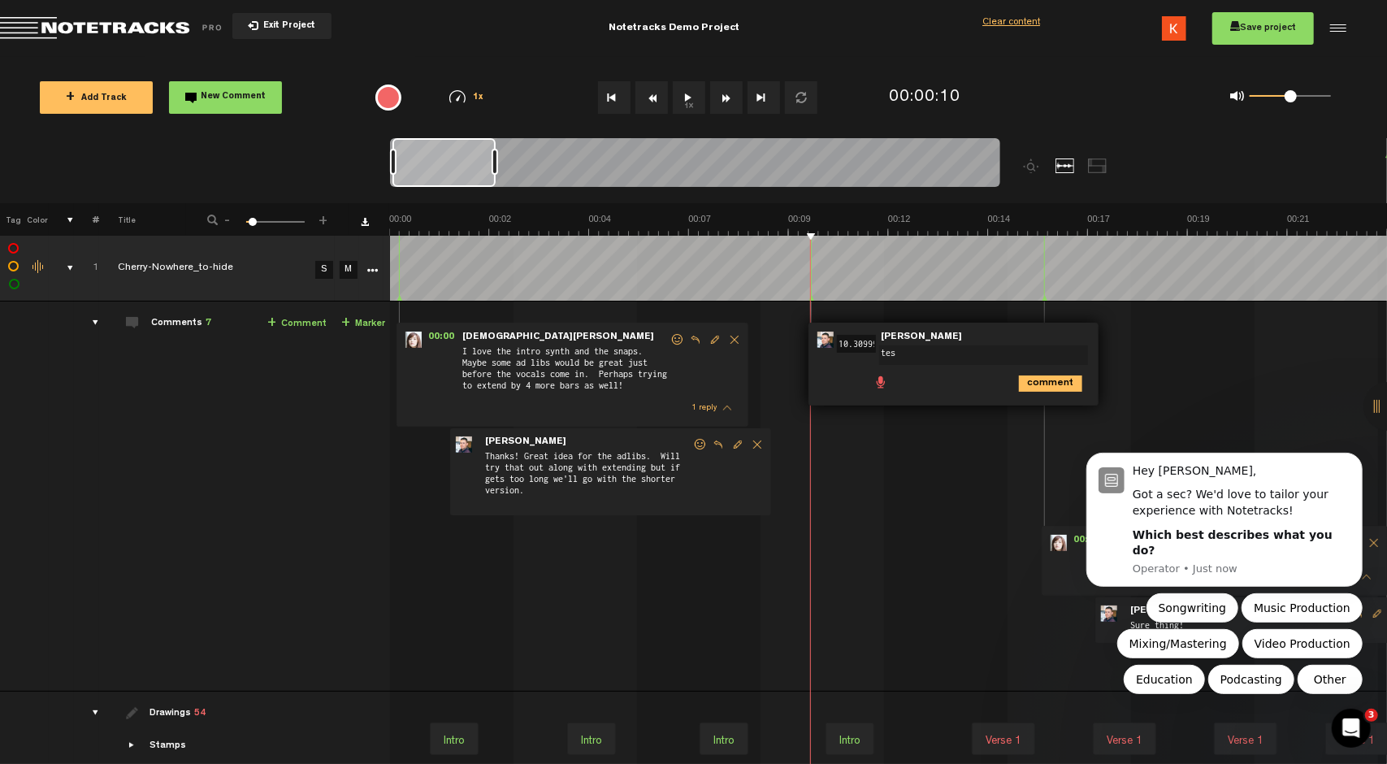
type textarea "test"
click at [1121, 340] on span "Edit comment" at bounding box center [1120, 339] width 19 height 11
click at [881, 379] on span at bounding box center [880, 381] width 16 height 16
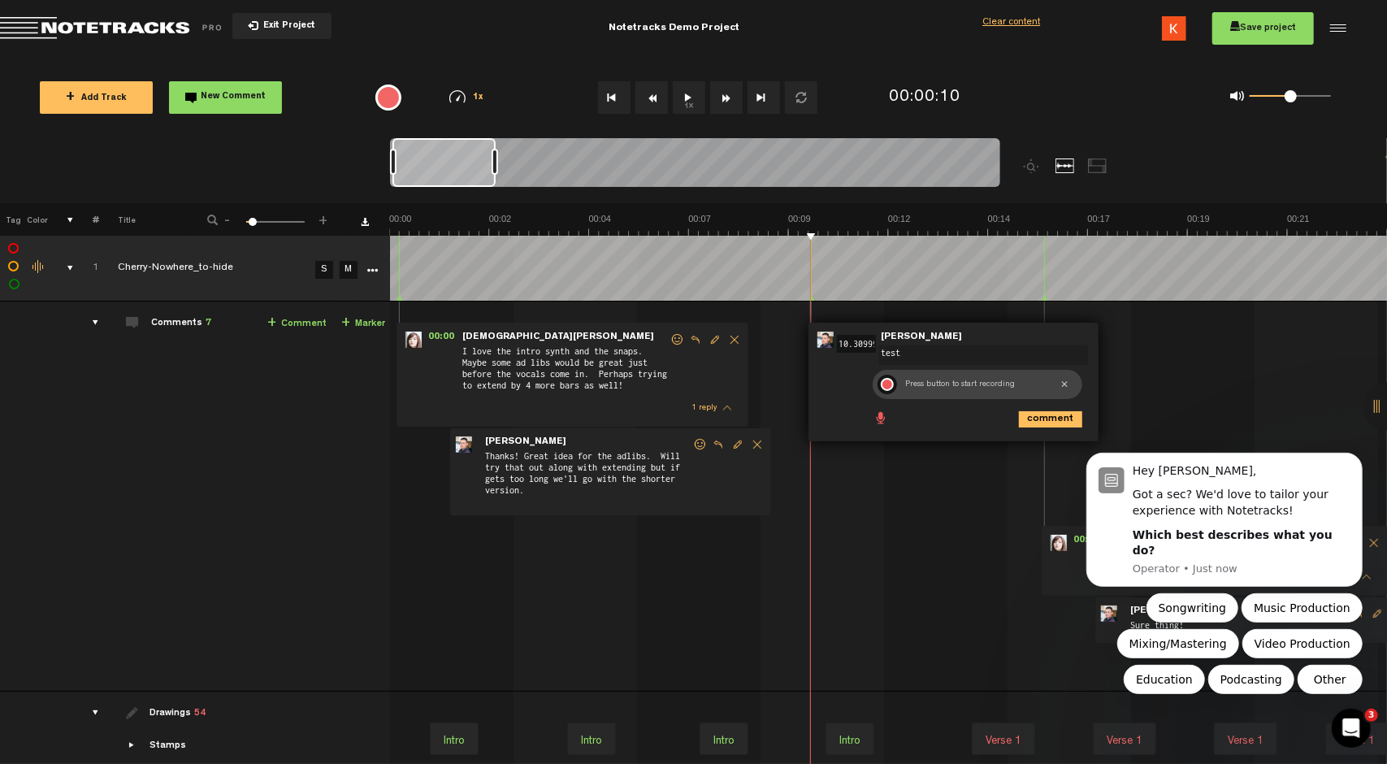
click at [1064, 384] on div at bounding box center [1063, 384] width 11 height 19
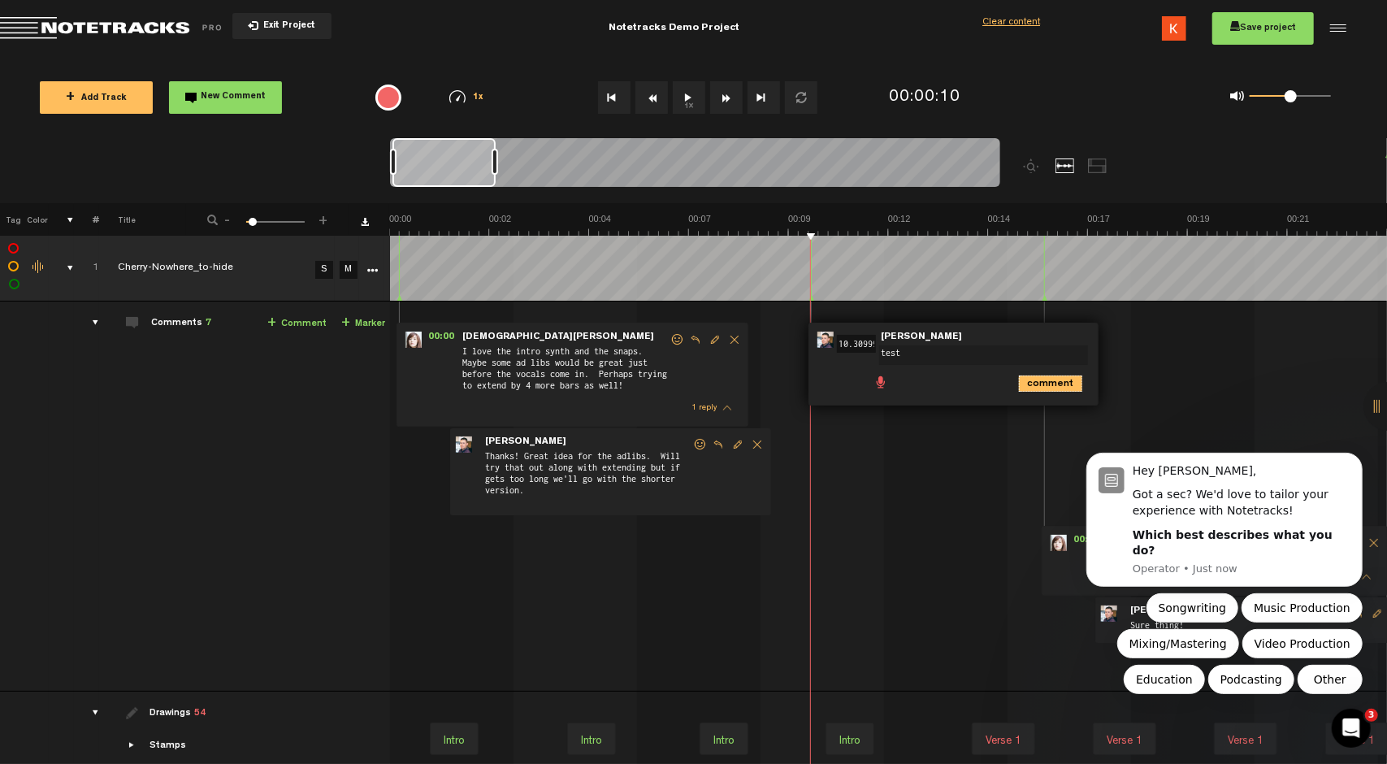
click at [1054, 387] on icon "comment" at bounding box center [1050, 383] width 63 height 16
click at [1080, 342] on span at bounding box center [1084, 339] width 16 height 11
click at [1085, 337] on span at bounding box center [1084, 339] width 16 height 11
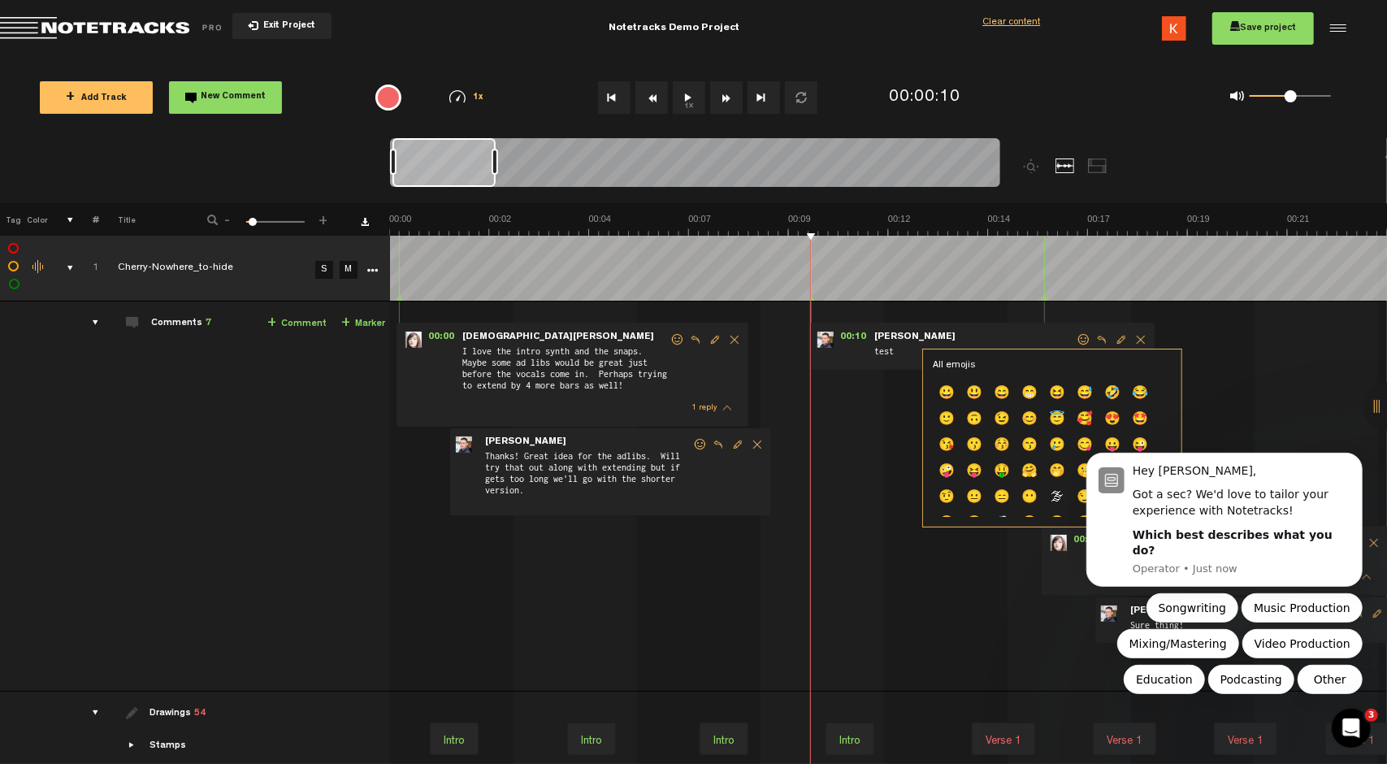
click at [1035, 340] on form "test" at bounding box center [973, 346] width 203 height 31
click at [892, 344] on span "test" at bounding box center [973, 353] width 203 height 18
click at [840, 340] on span "00:10" at bounding box center [852, 339] width 39 height 16
click at [851, 337] on span "00:10" at bounding box center [852, 339] width 39 height 16
click at [1340, 27] on div at bounding box center [1335, 28] width 24 height 24
